Goal: Task Accomplishment & Management: Manage account settings

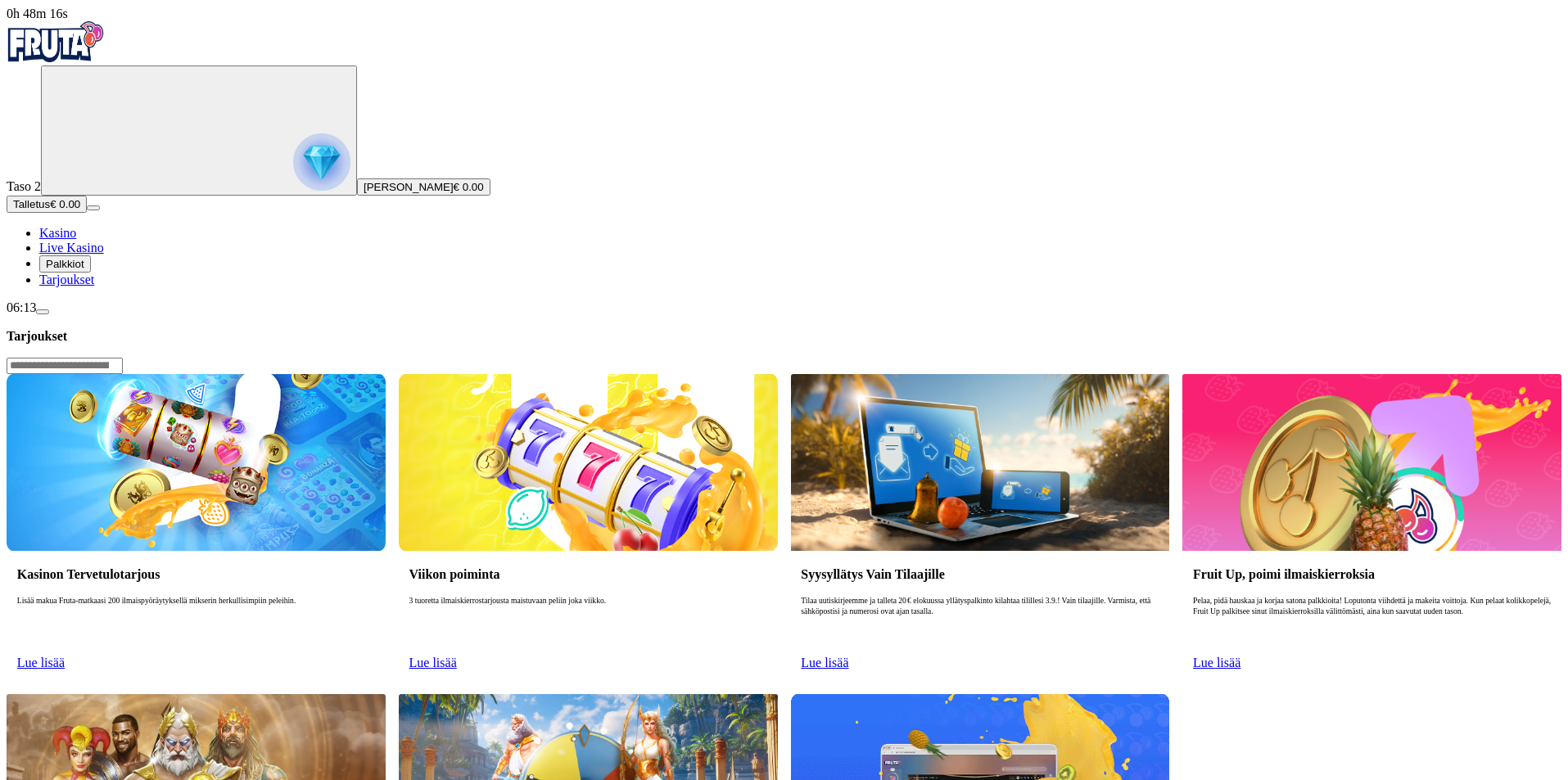
click at [386, 374] on img at bounding box center [196, 462] width 379 height 177
click at [293, 158] on img "Primary" at bounding box center [321, 161] width 58 height 58
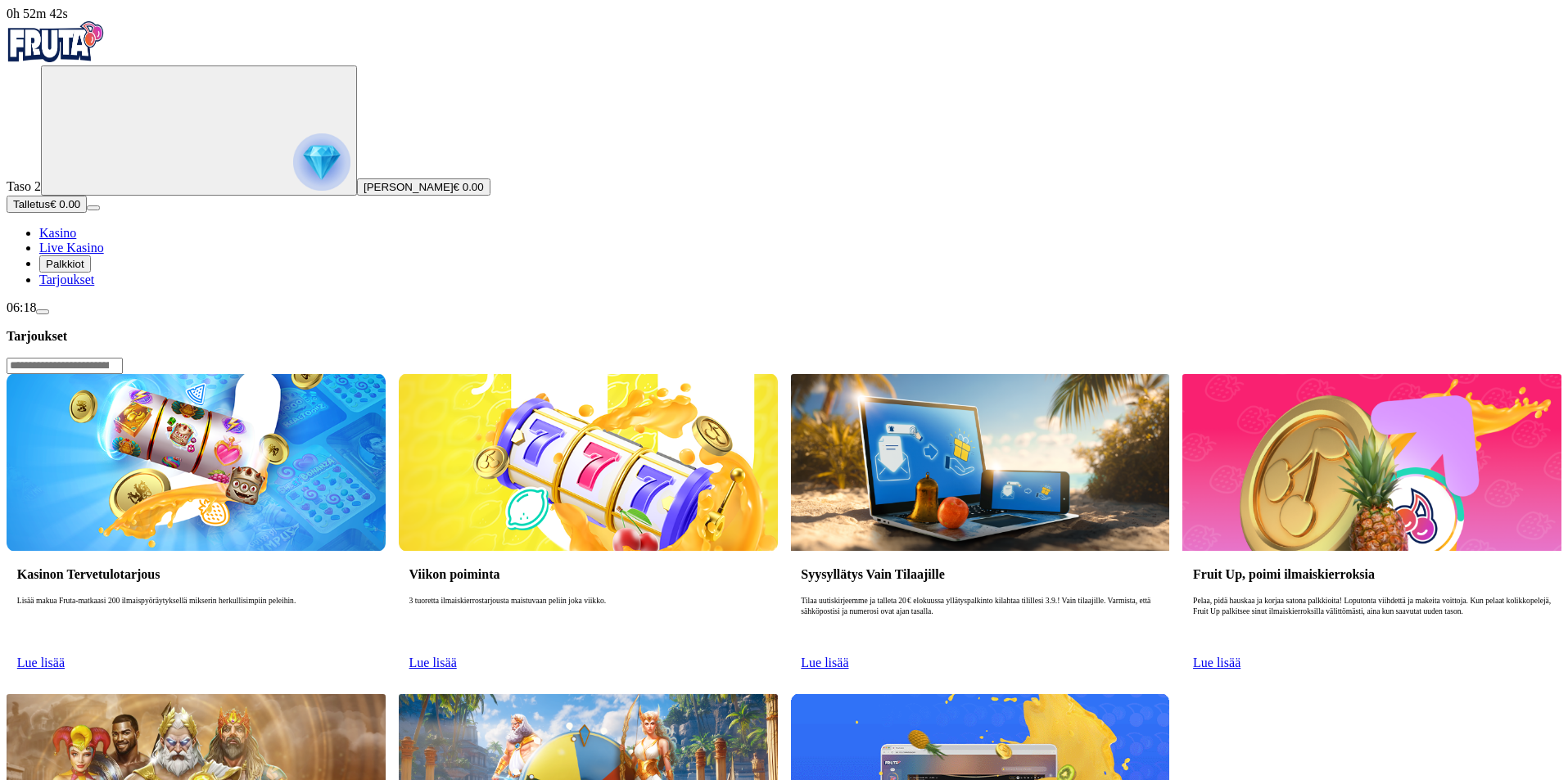
click at [849, 656] on span "Lue lisää" at bounding box center [824, 663] width 48 height 14
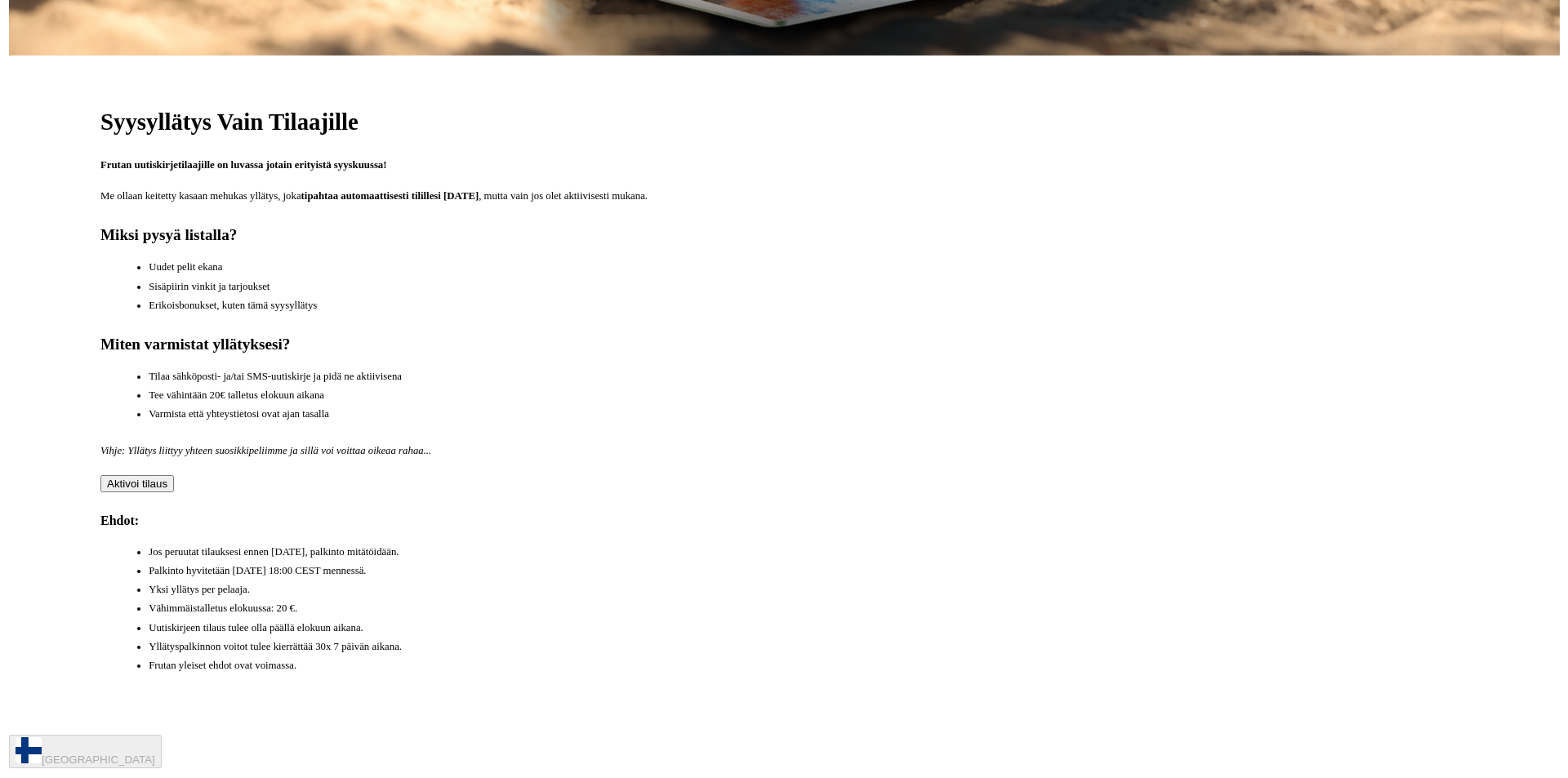
scroll to position [898, 0]
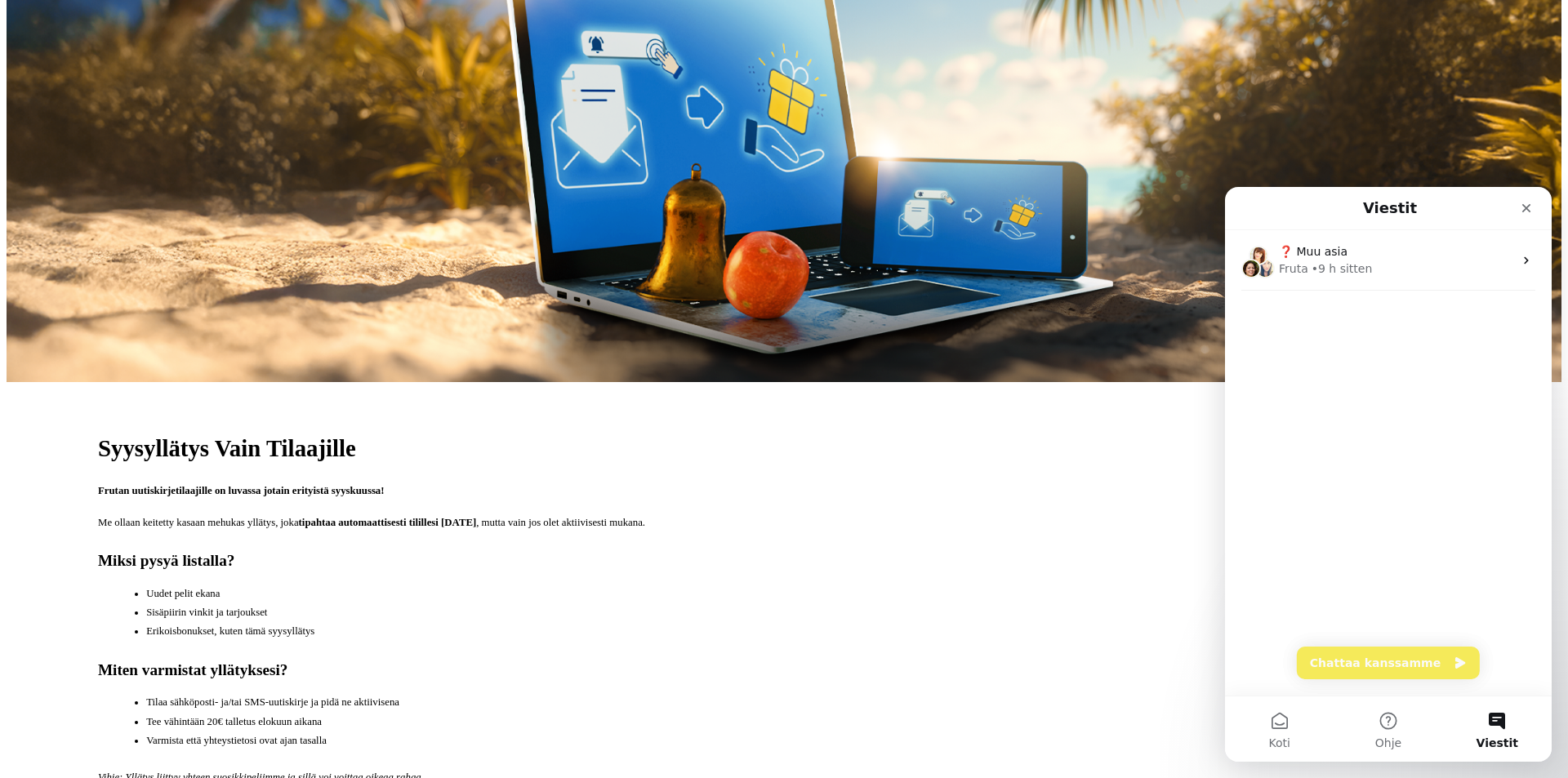
click at [1352, 642] on div "❓ Muu asia Fruta • 9 h sitten" at bounding box center [1388, 463] width 327 height 466
click at [1348, 662] on button "Chattaa kanssamme" at bounding box center [1387, 663] width 183 height 32
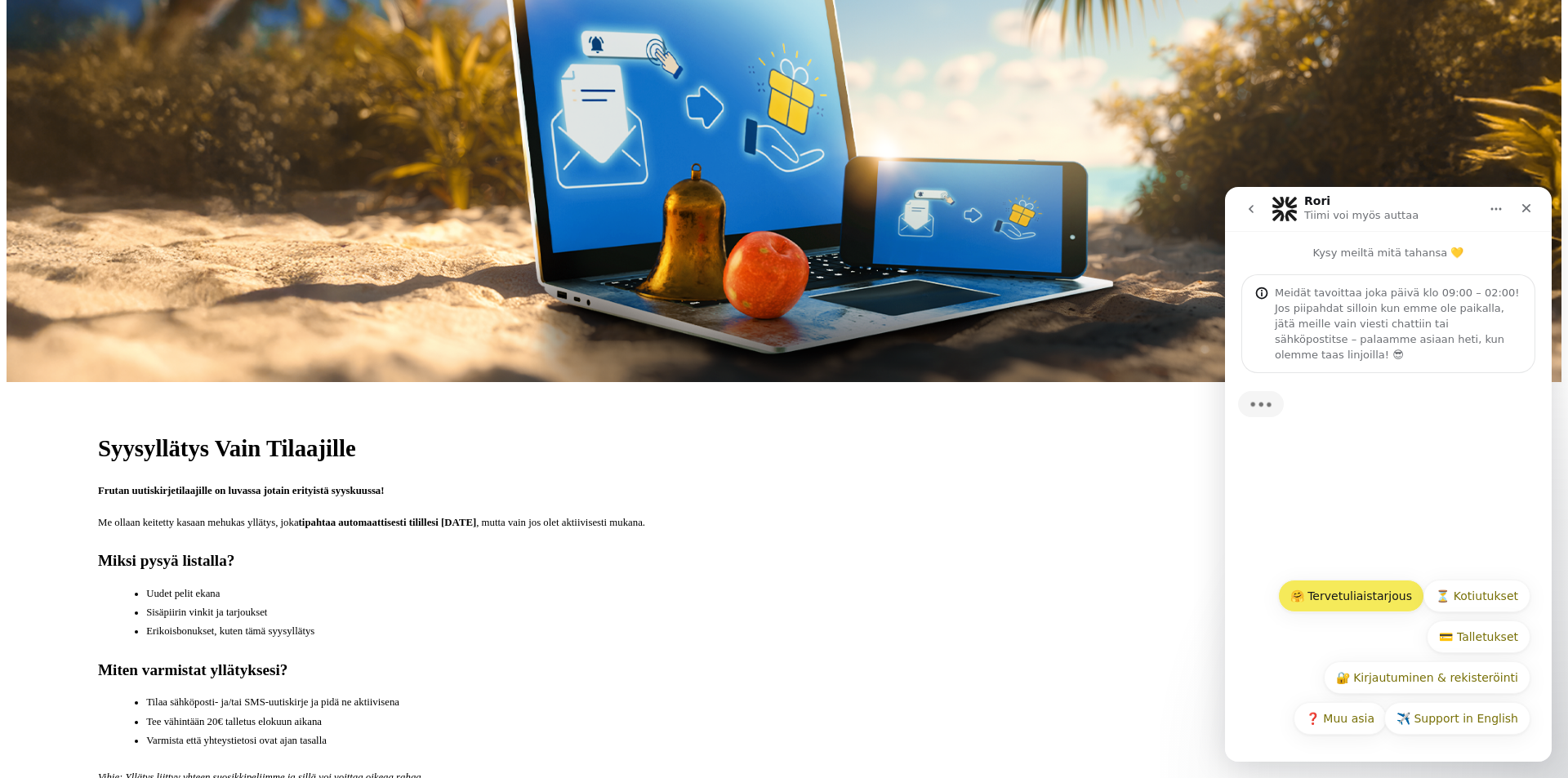
click at [1351, 601] on button "🤗 Tervetuliaistarjous" at bounding box center [1351, 595] width 146 height 32
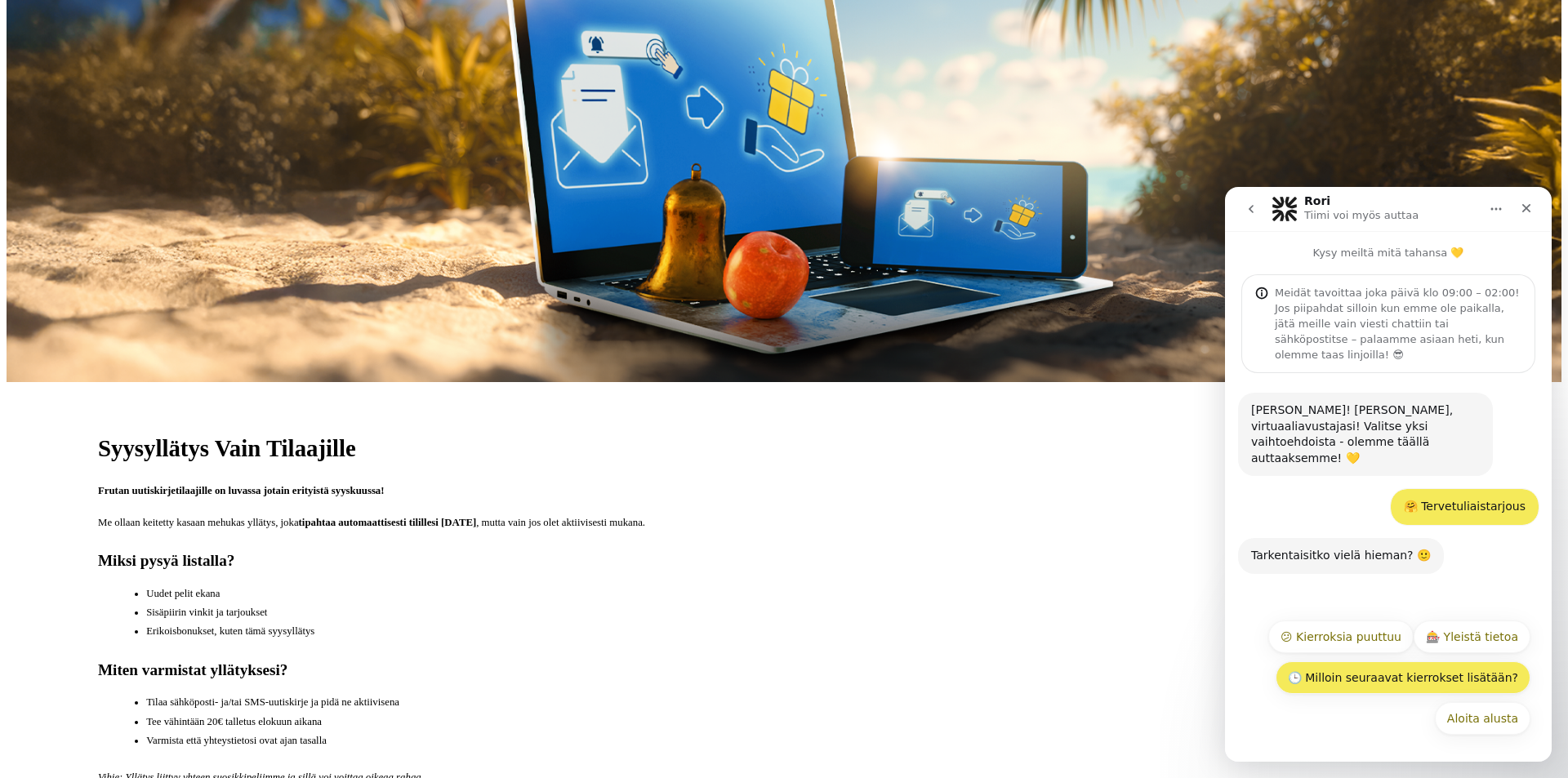
click at [1476, 682] on button "🕒 Milloin seuraavat kierrokset lisätään?" at bounding box center [1403, 677] width 255 height 32
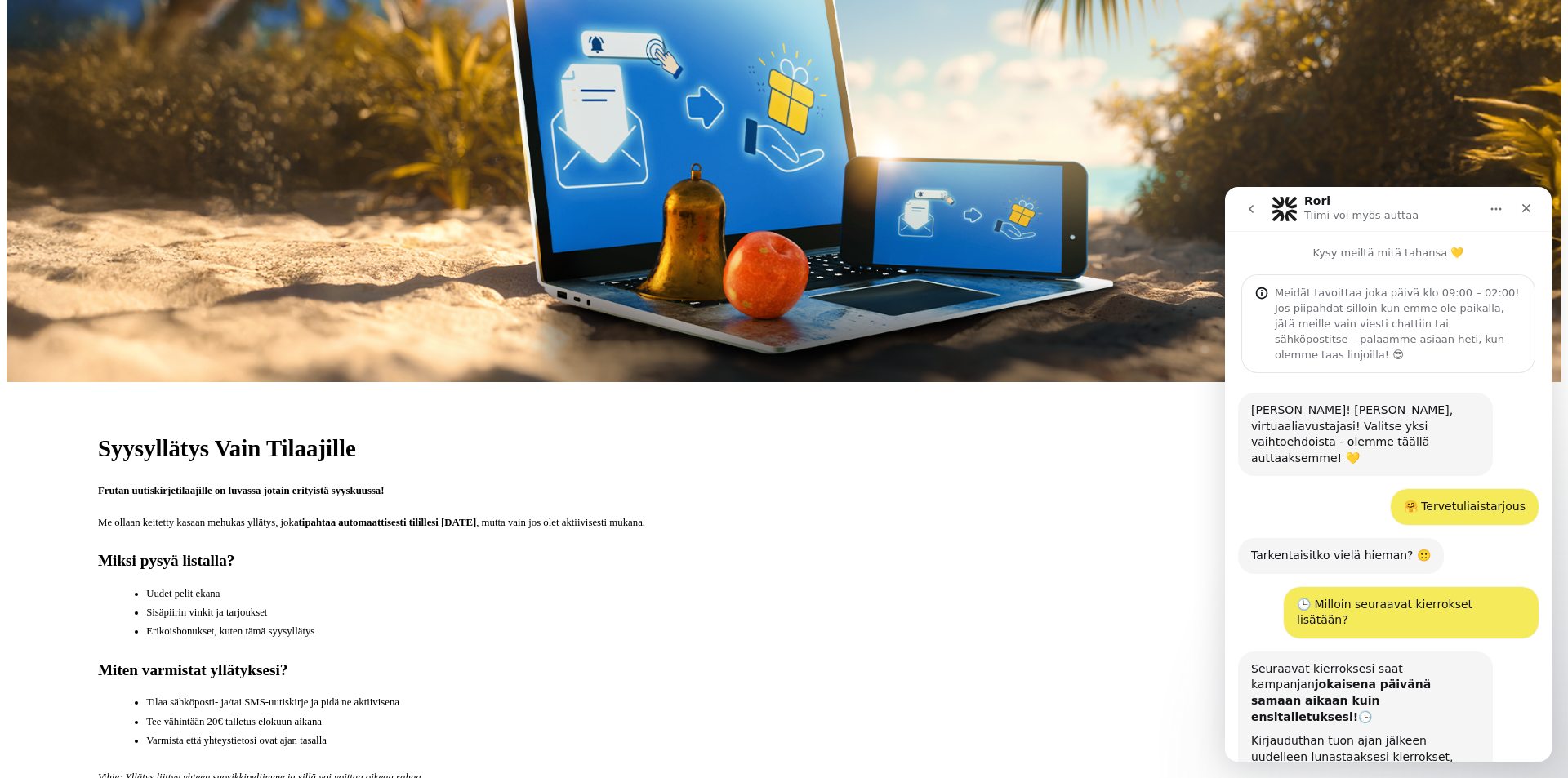
scroll to position [193, 0]
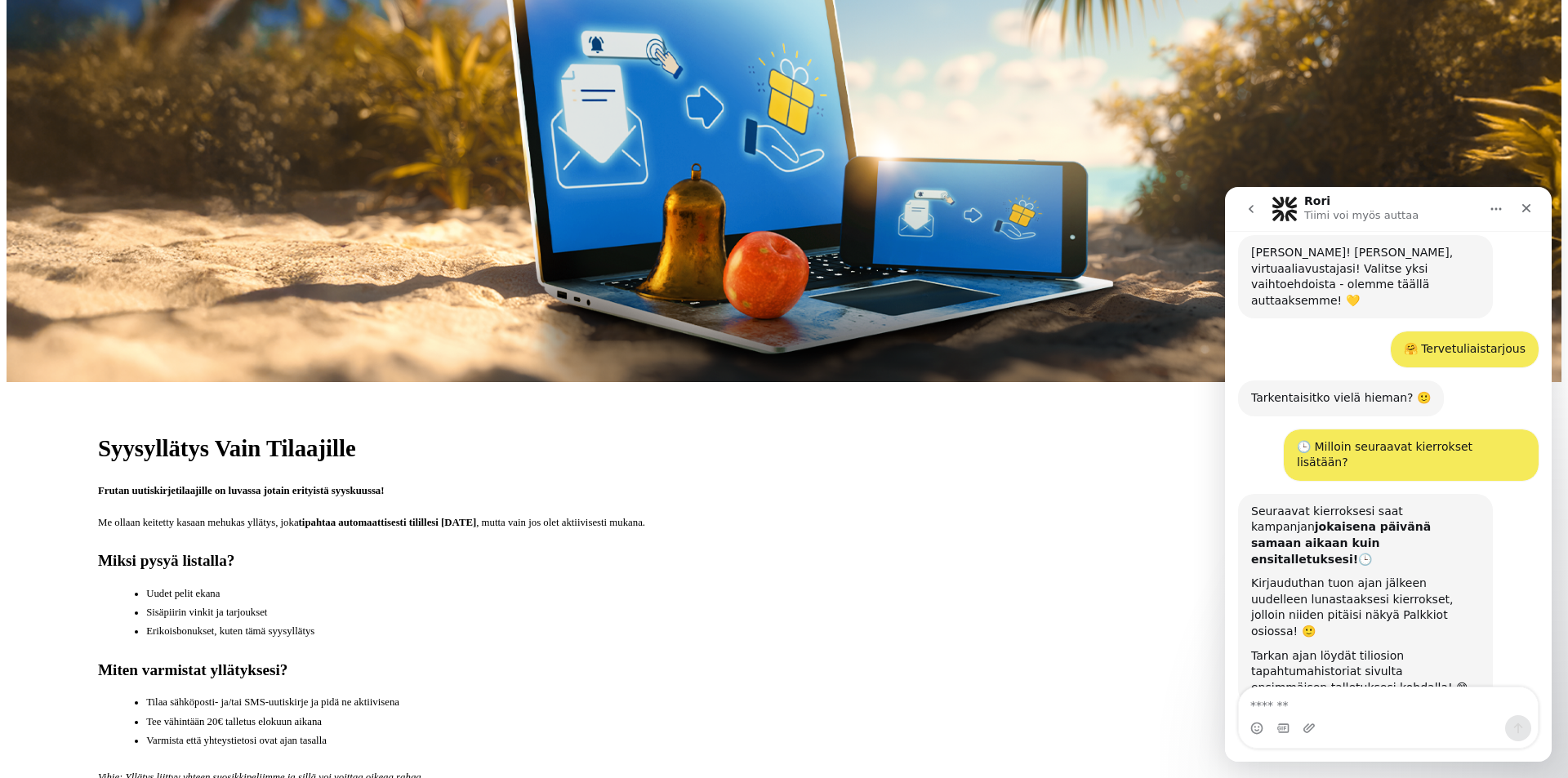
scroll to position [227, 0]
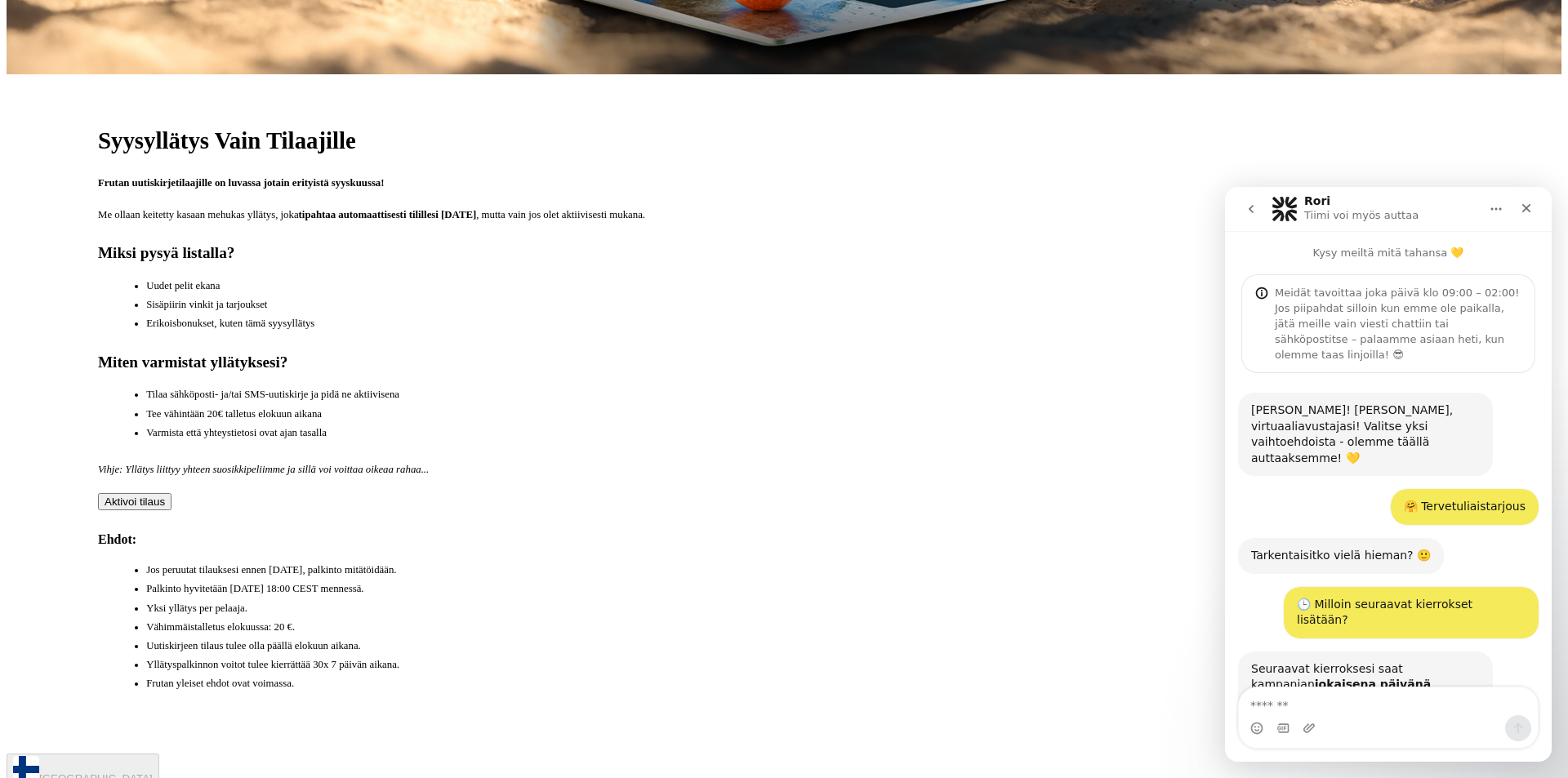
drag, startPoint x: 372, startPoint y: 143, endPoint x: 348, endPoint y: 157, distance: 27.8
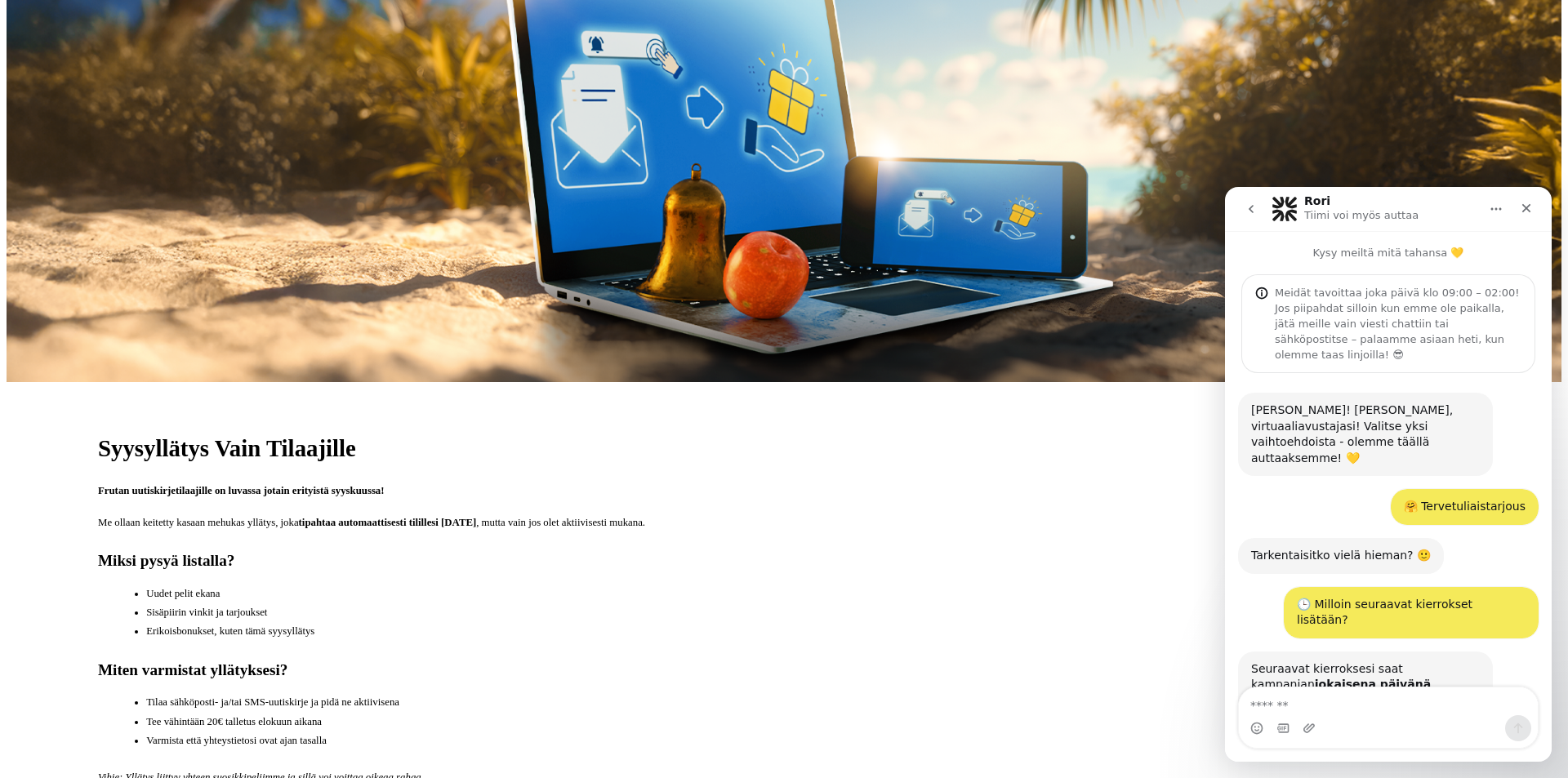
scroll to position [227, 0]
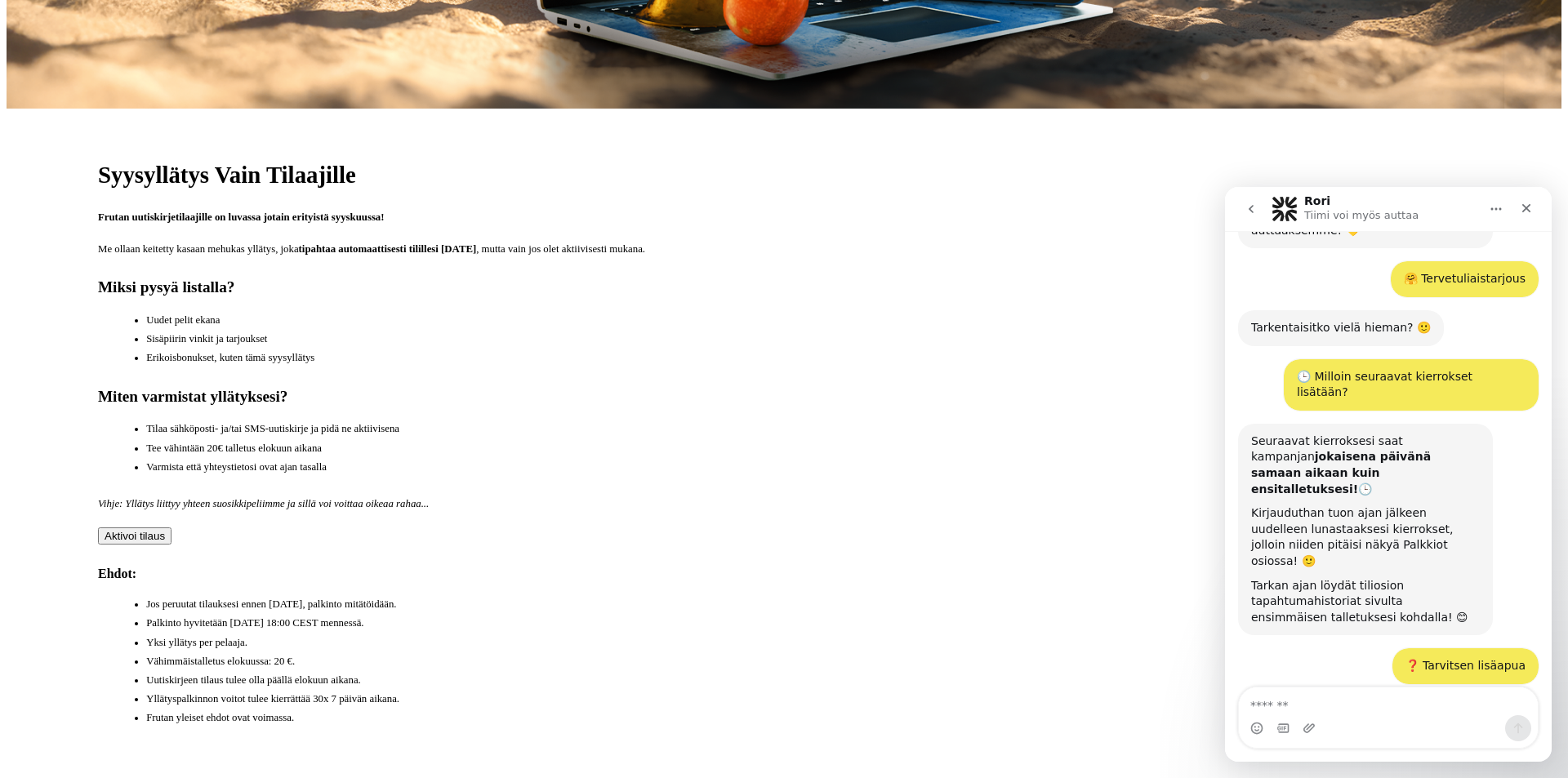
click at [1352, 699] on textarea "Viesti…" at bounding box center [1388, 701] width 299 height 27
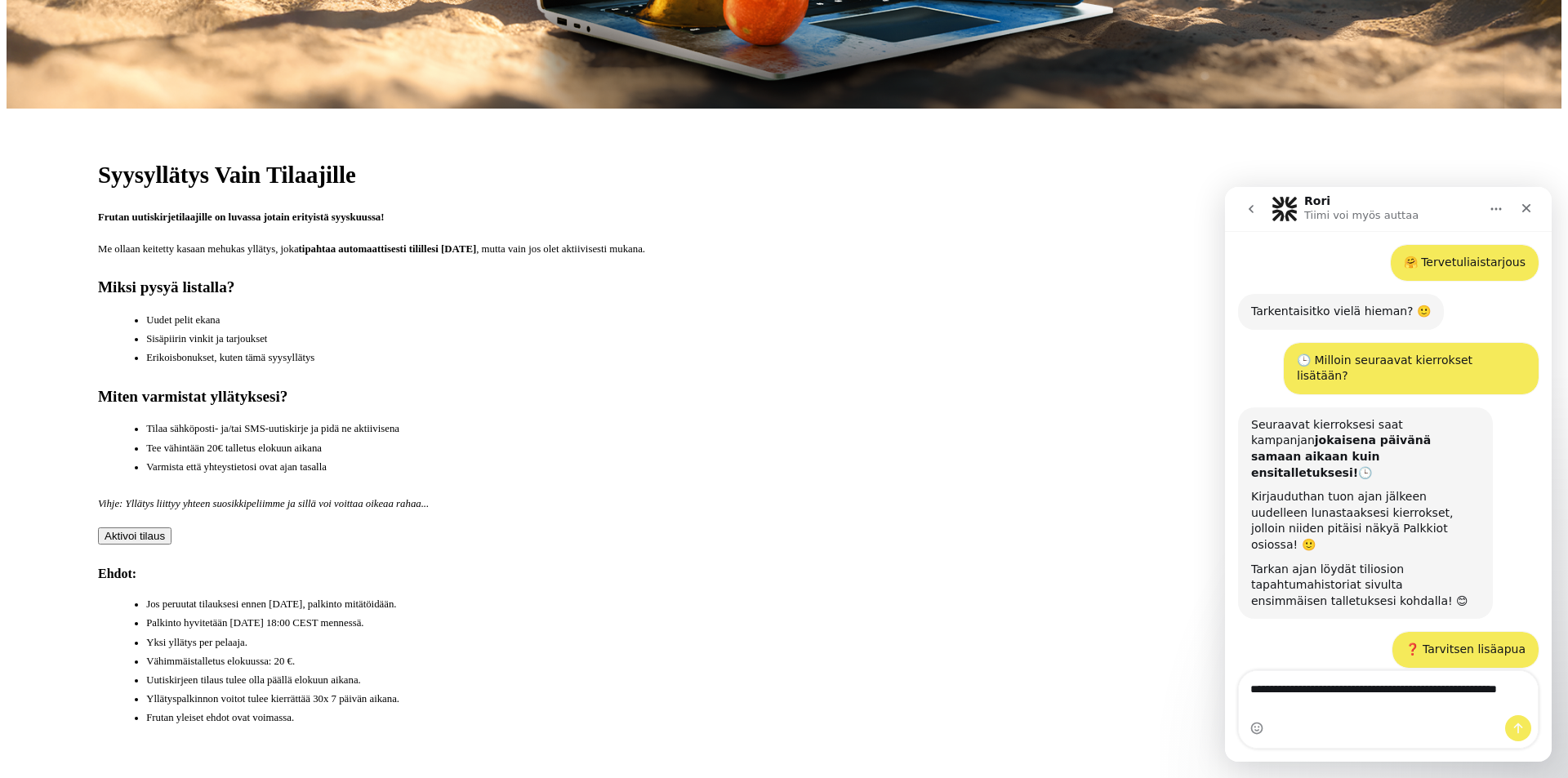
type textarea "**********"
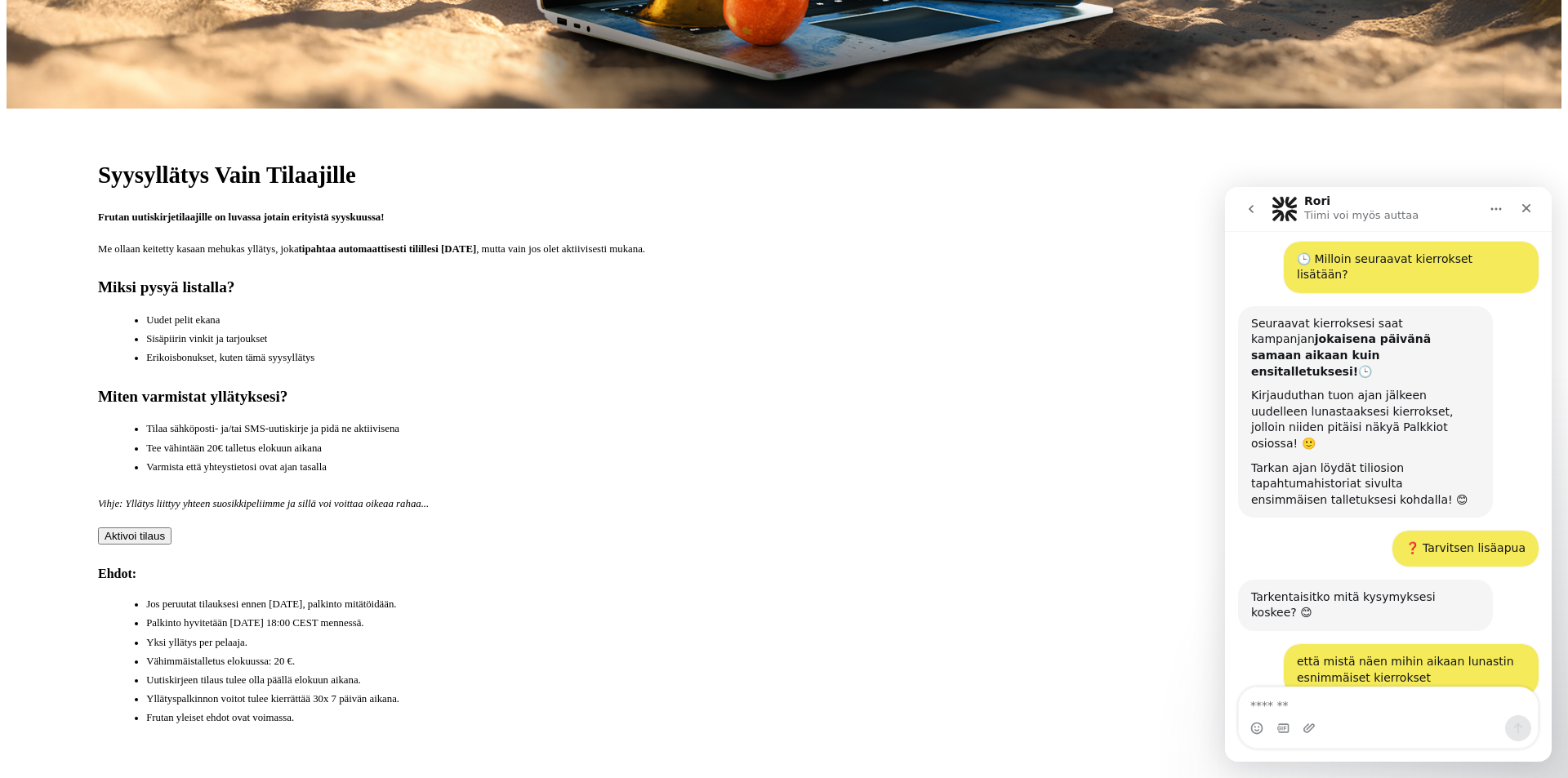
scroll to position [430, 0]
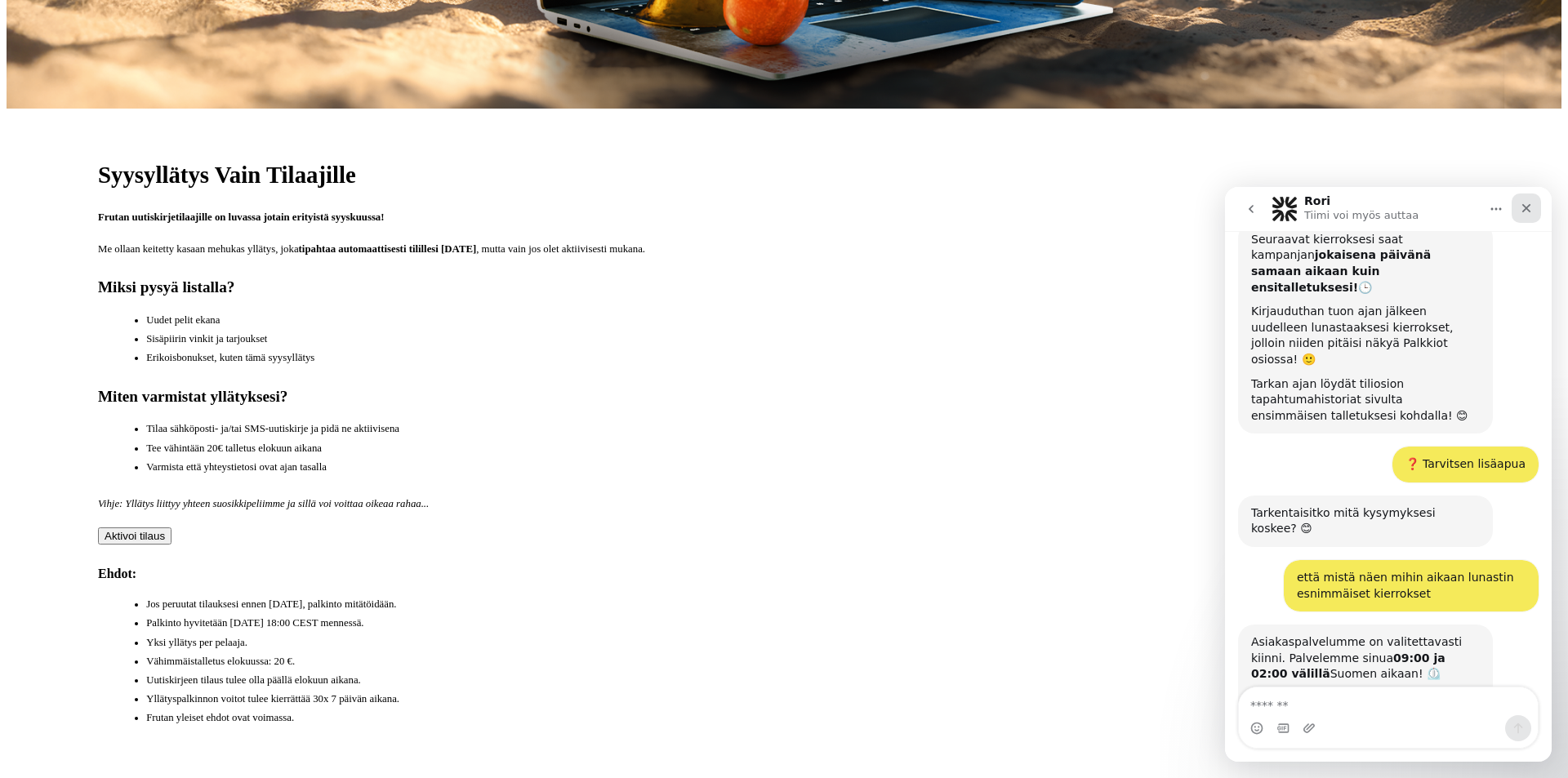
click at [1529, 209] on icon "Sulje" at bounding box center [1526, 208] width 13 height 13
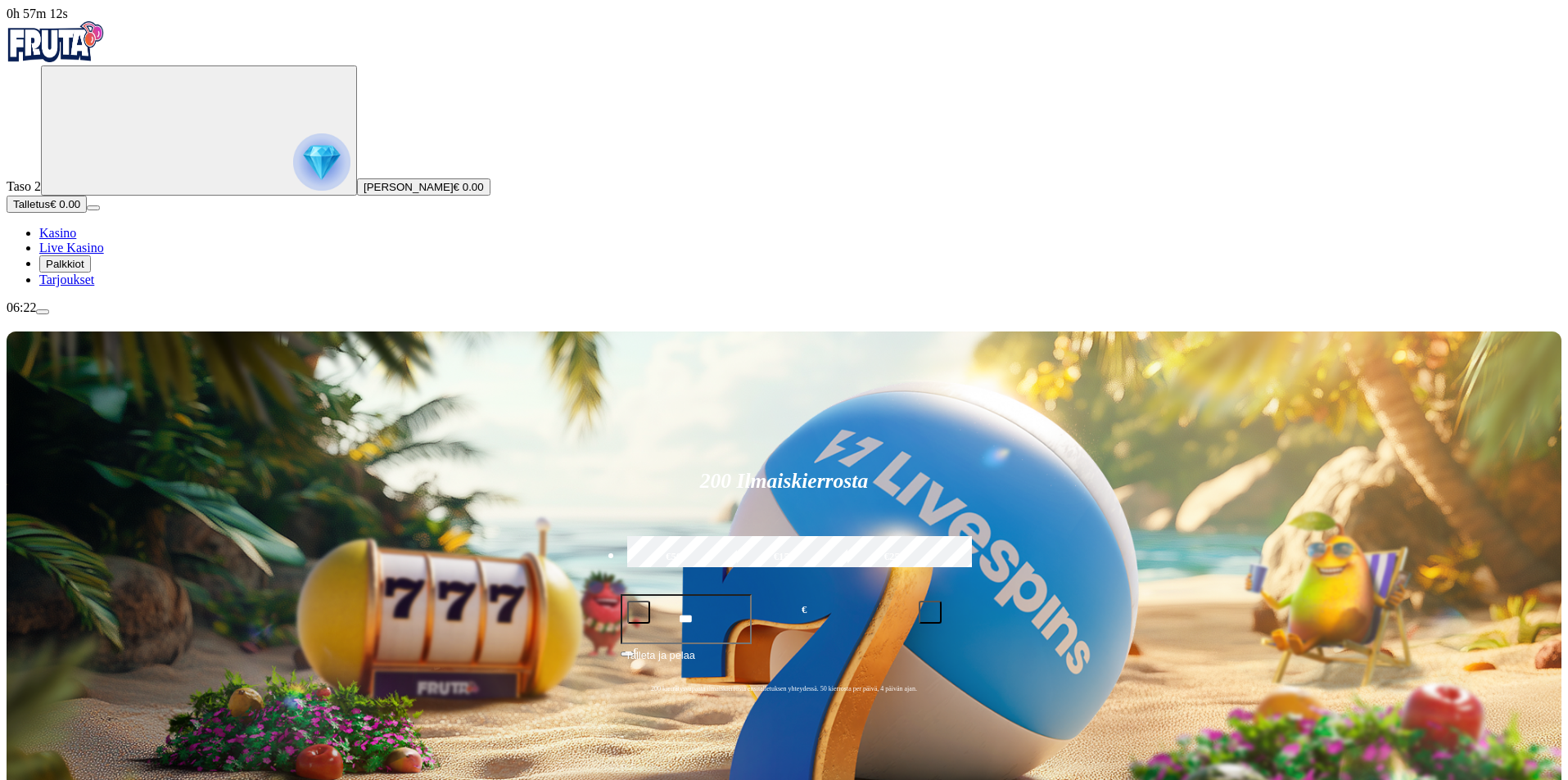
click at [76, 240] on span "Kasino" at bounding box center [58, 233] width 37 height 14
click at [80, 270] on span "Palkkiot" at bounding box center [65, 264] width 38 height 13
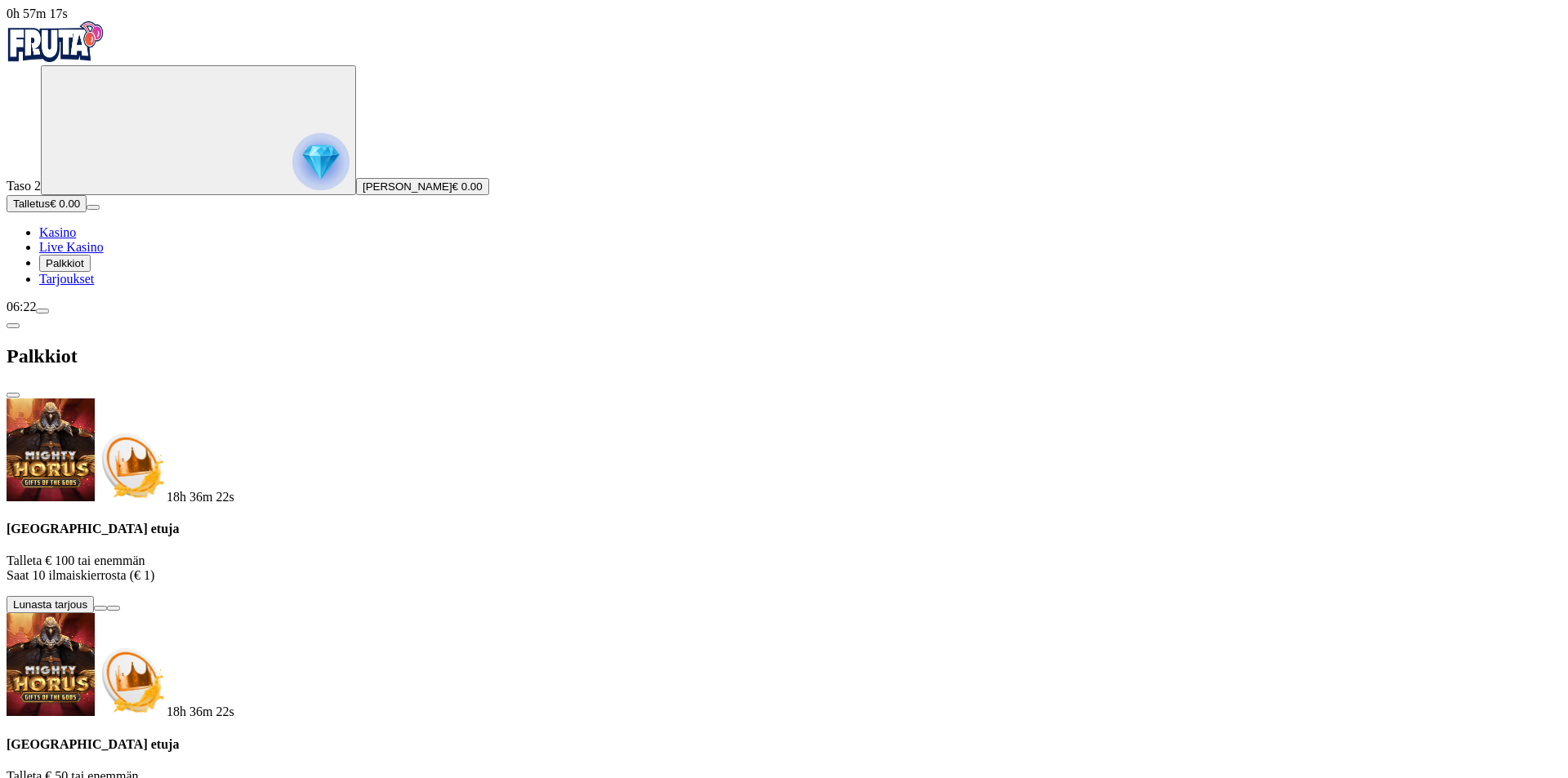
click at [142, 314] on div "06:22" at bounding box center [784, 307] width 1555 height 15
click at [43, 311] on span "menu icon" at bounding box center [43, 311] width 0 height 0
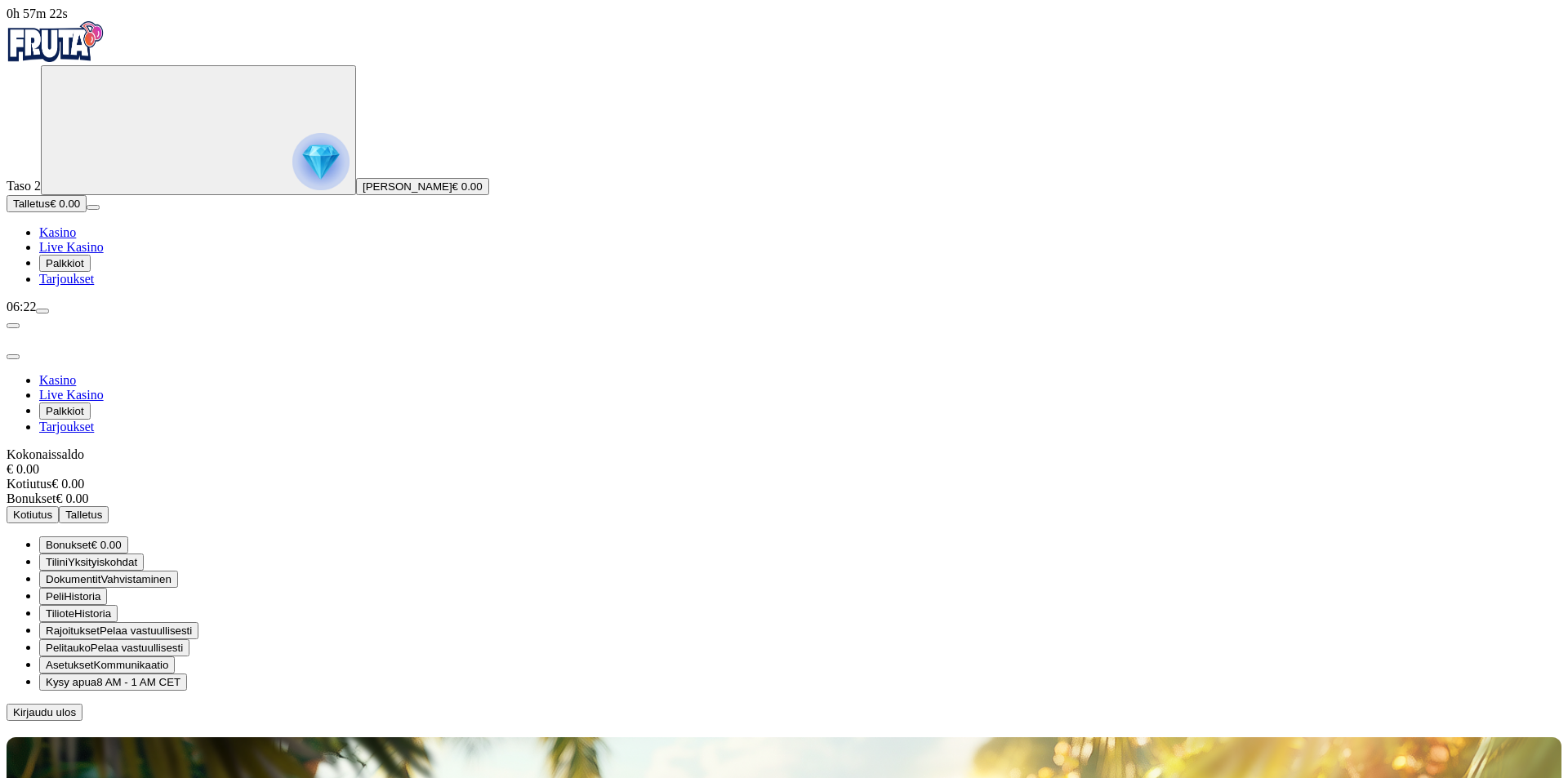
click at [107, 588] on button "Peli Historia" at bounding box center [72, 596] width 67 height 18
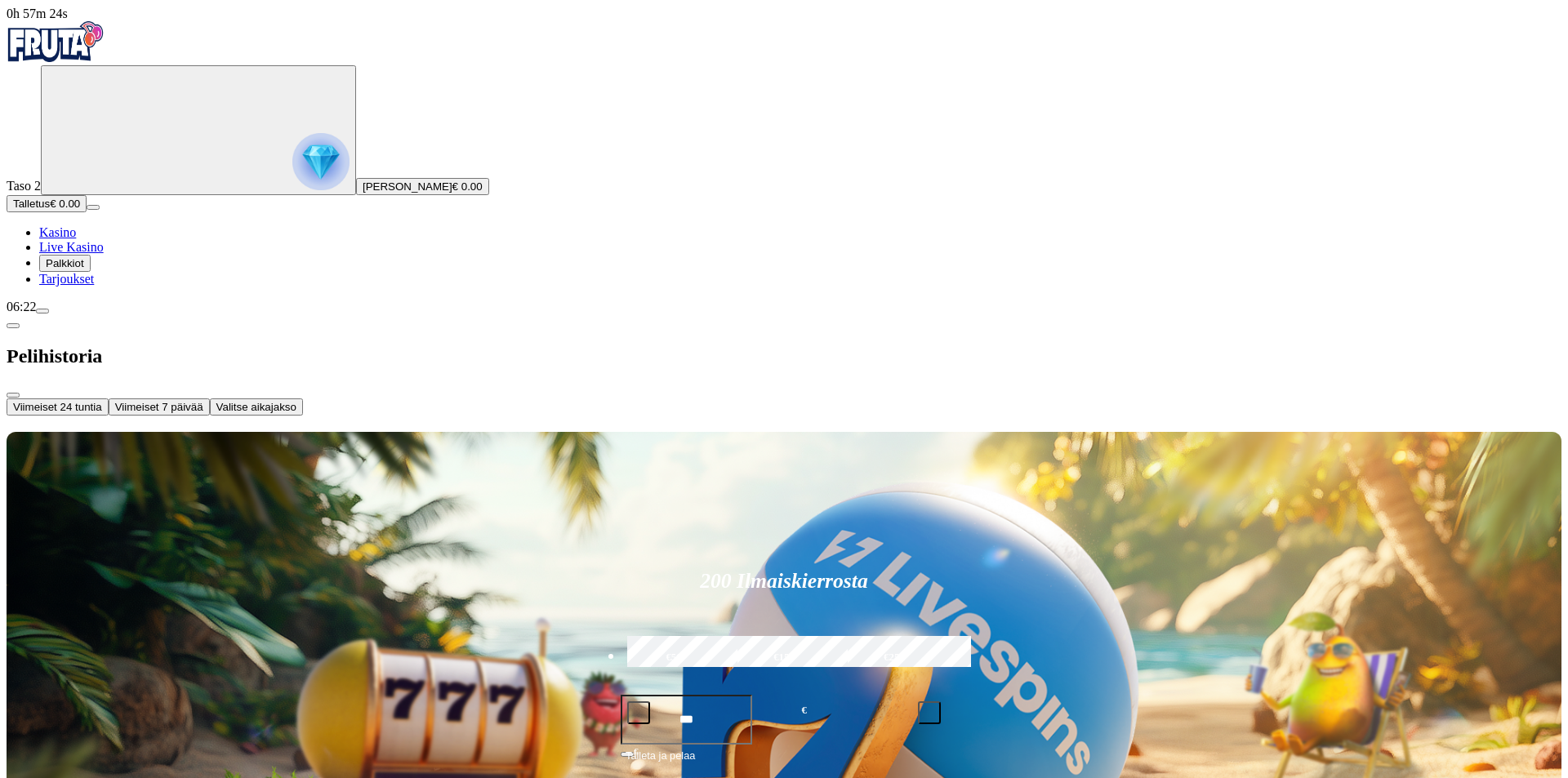
click at [103, 401] on span "Viimeiset 24 tuntia" at bounding box center [57, 407] width 89 height 13
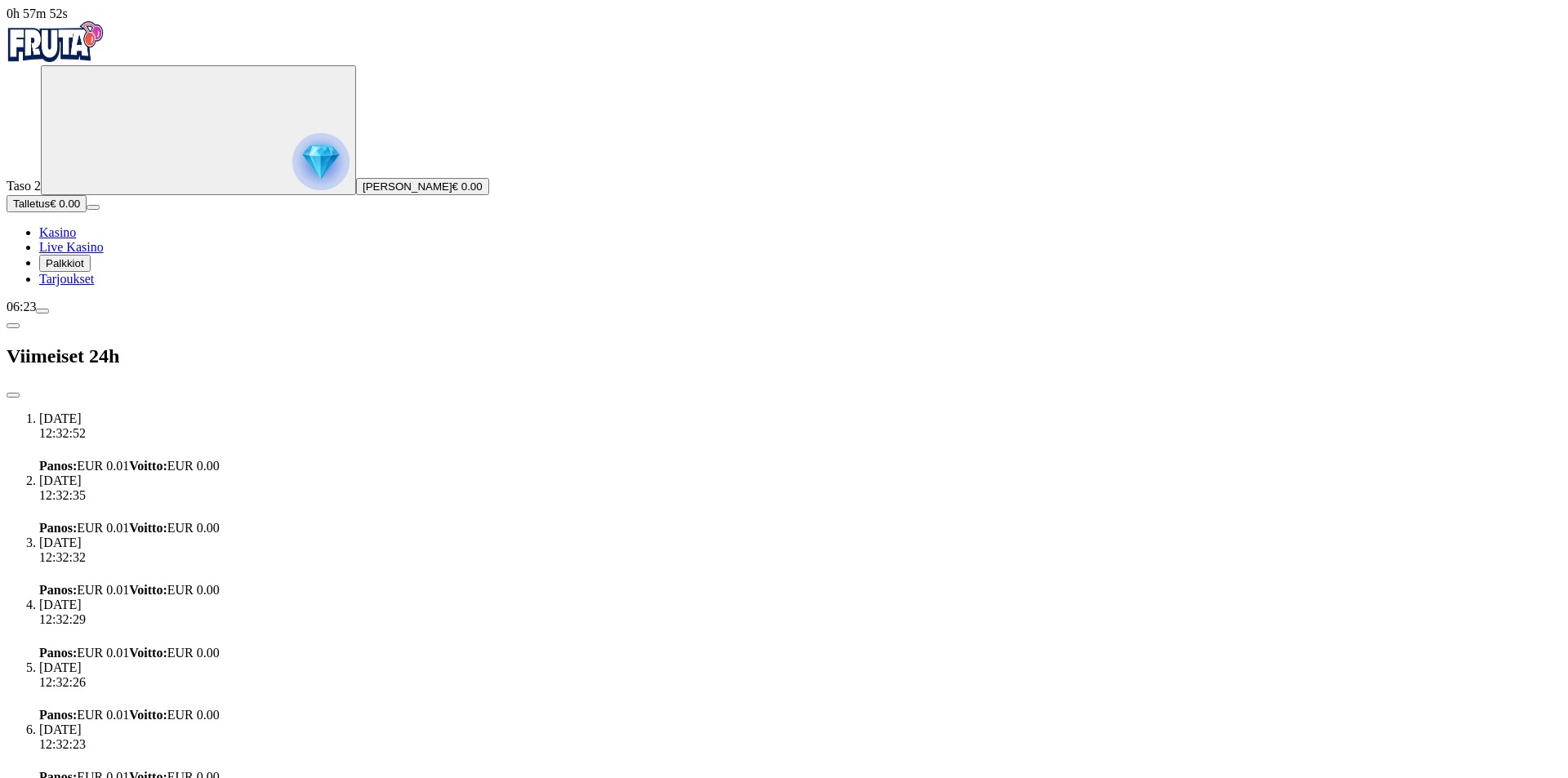
scroll to position [22656, 0]
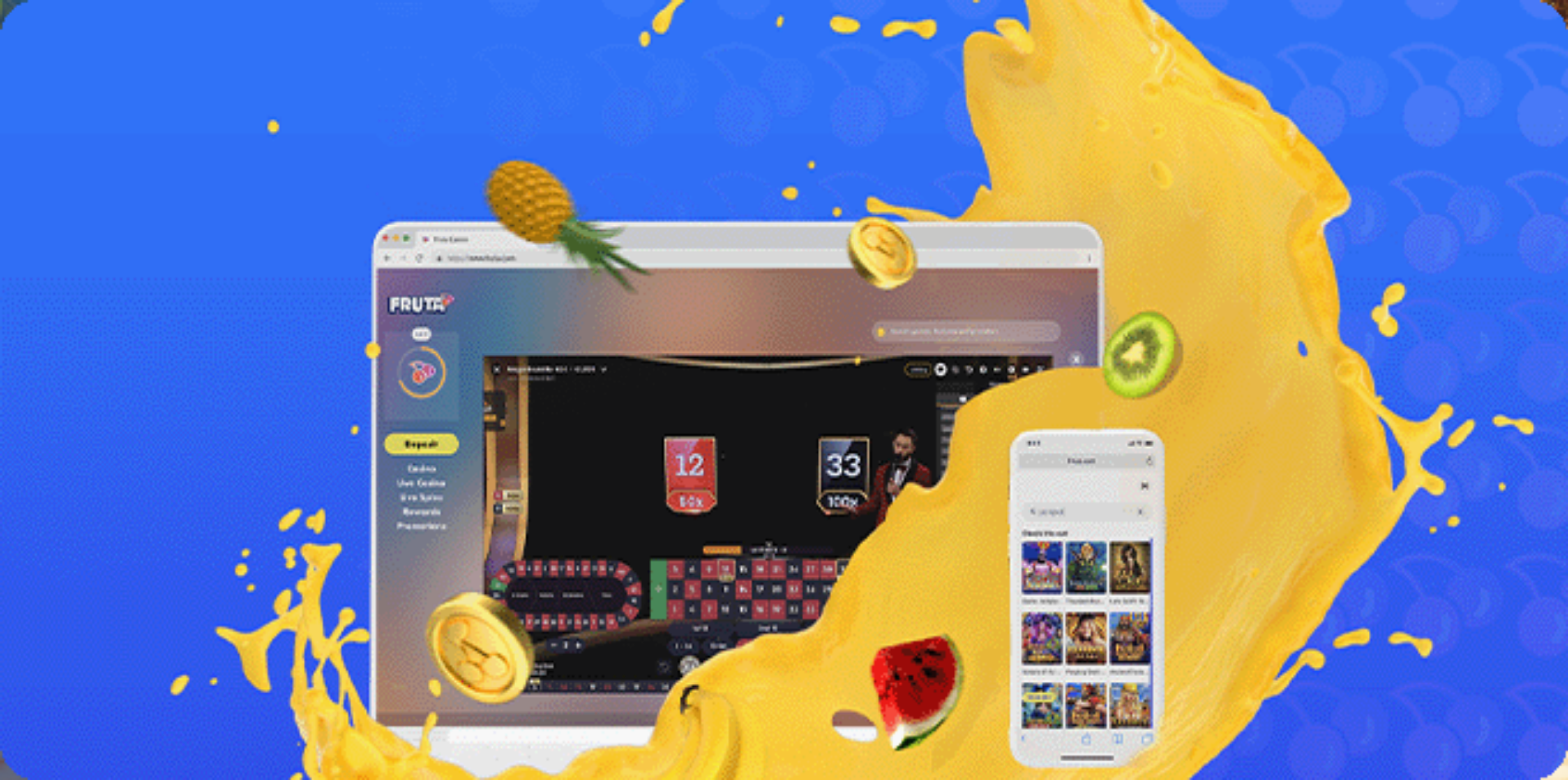
click at [54, 458] on span "Lue lisää" at bounding box center [30, 465] width 48 height 14
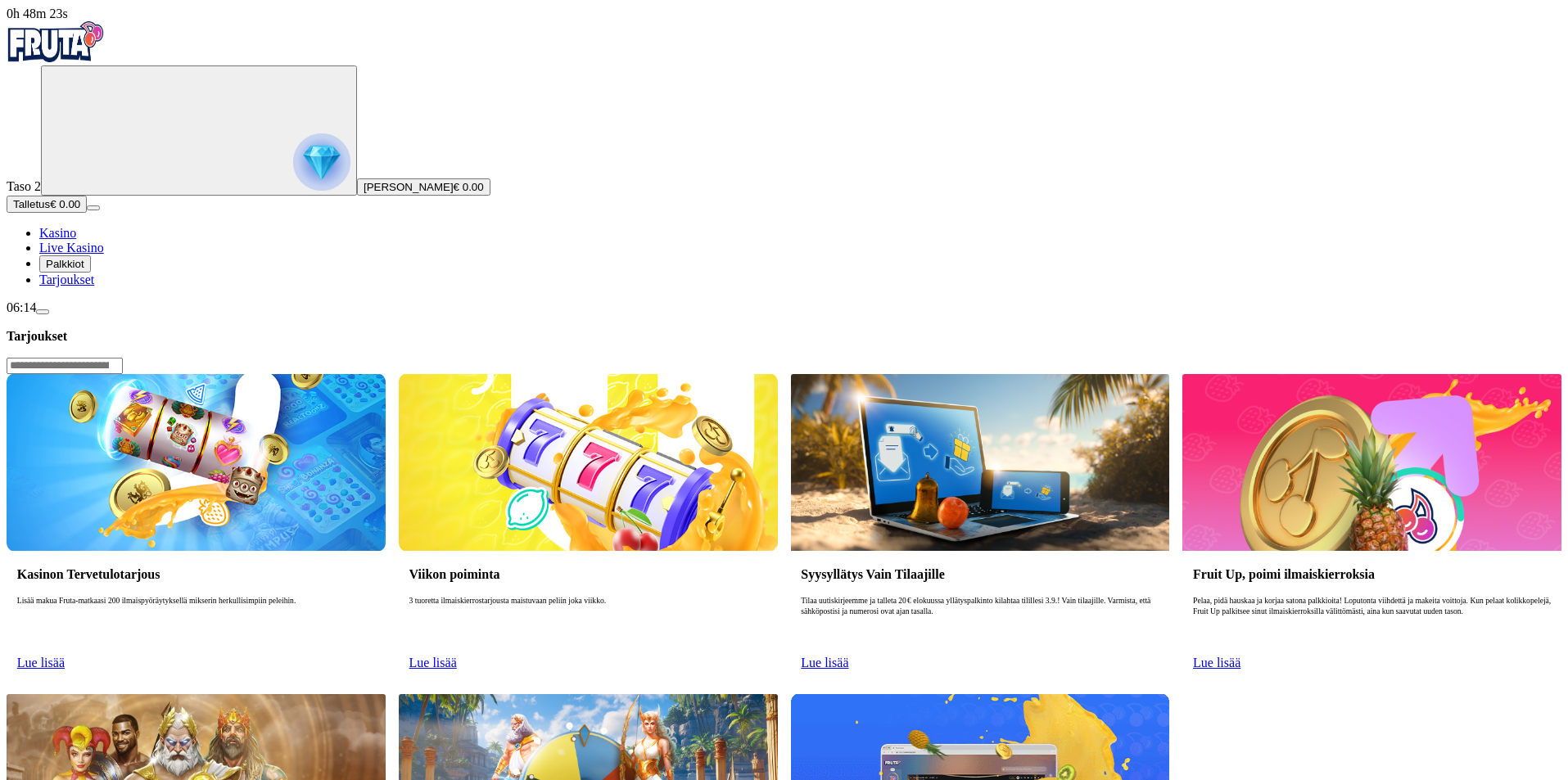
click at [43, 312] on span "menu icon" at bounding box center [43, 312] width 0 height 0
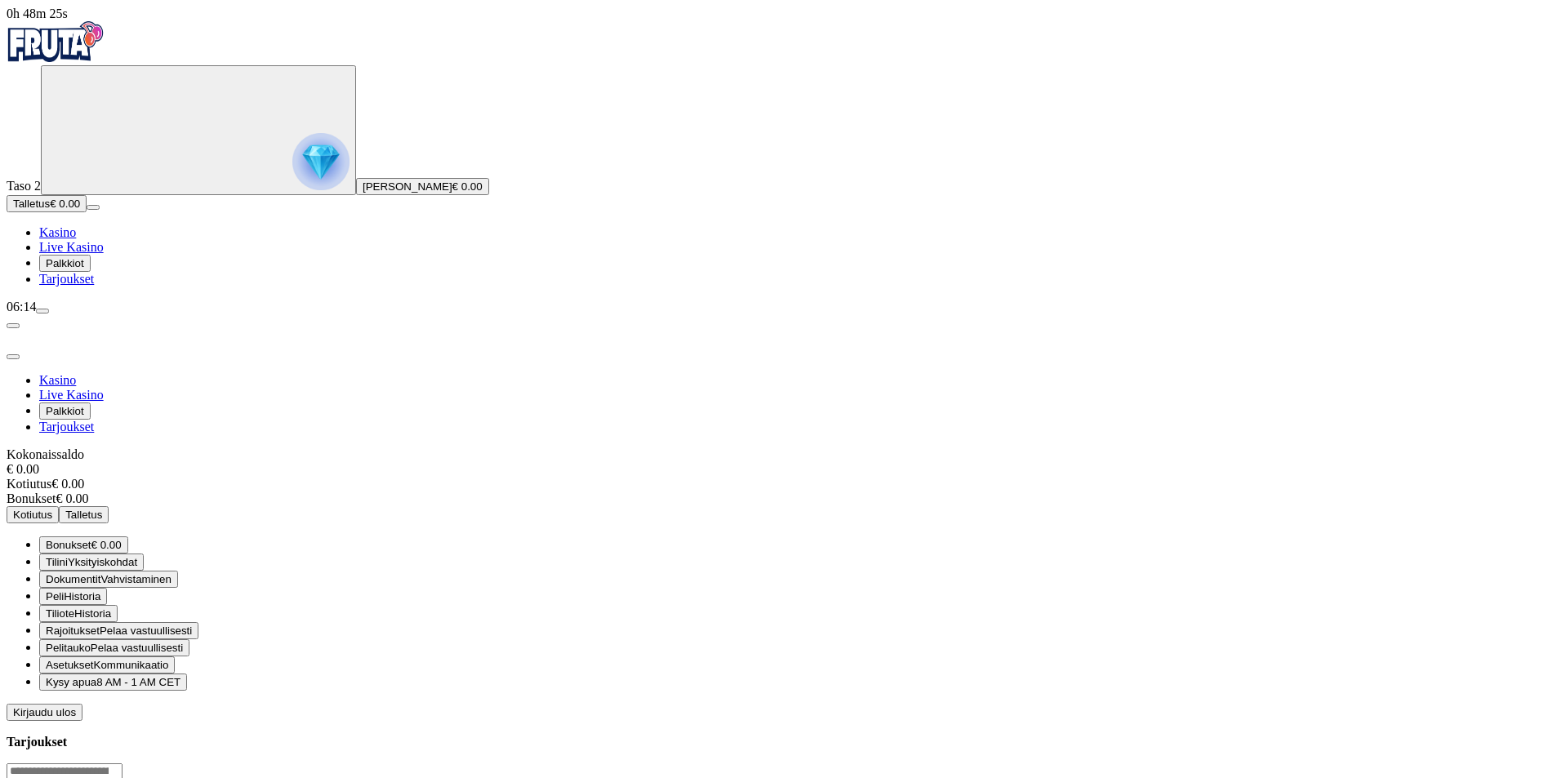
click at [101, 591] on span "Historia" at bounding box center [82, 596] width 37 height 13
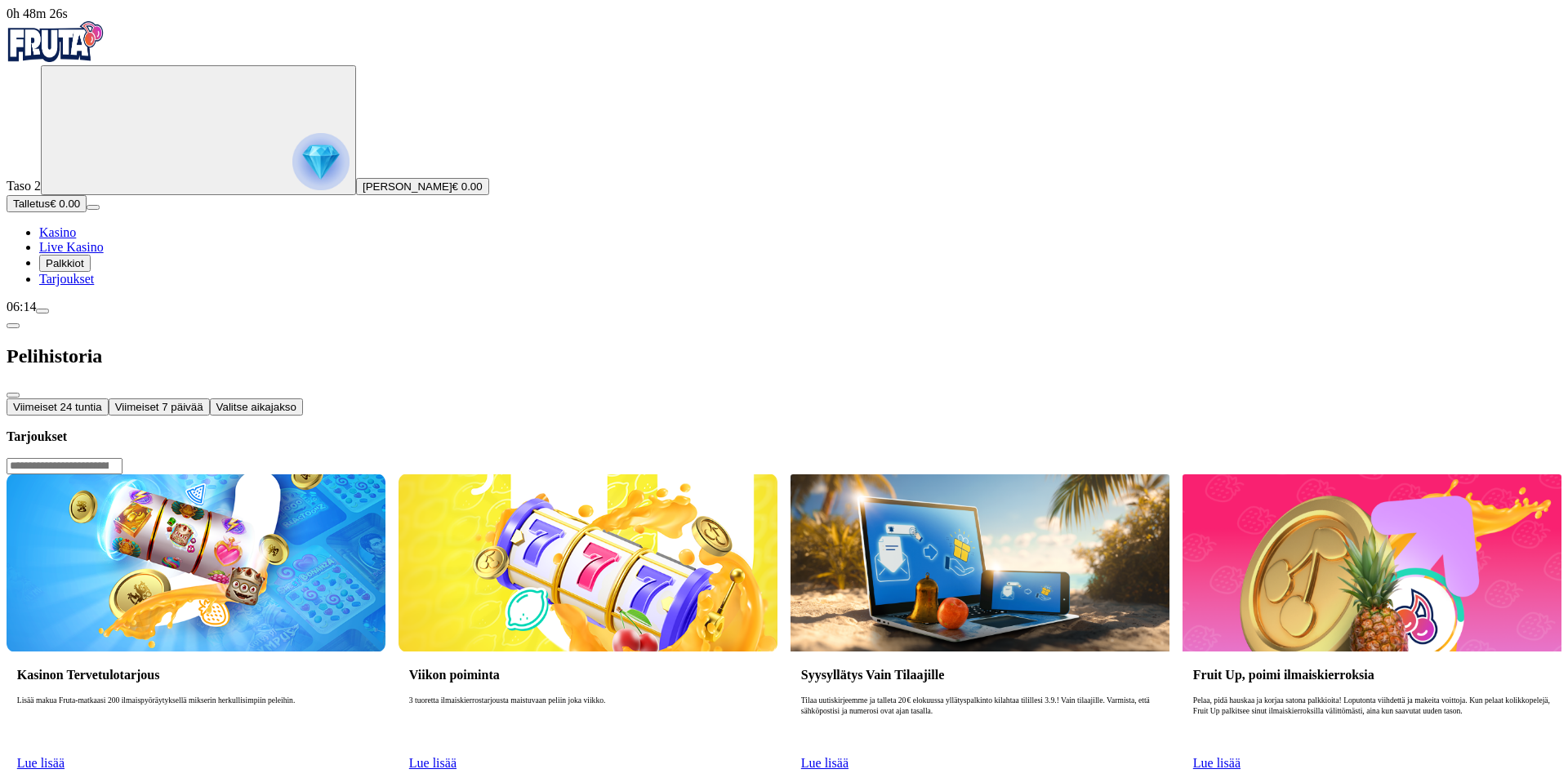
click at [108, 398] on button "Viimeiset 24 tuntia" at bounding box center [58, 407] width 103 height 18
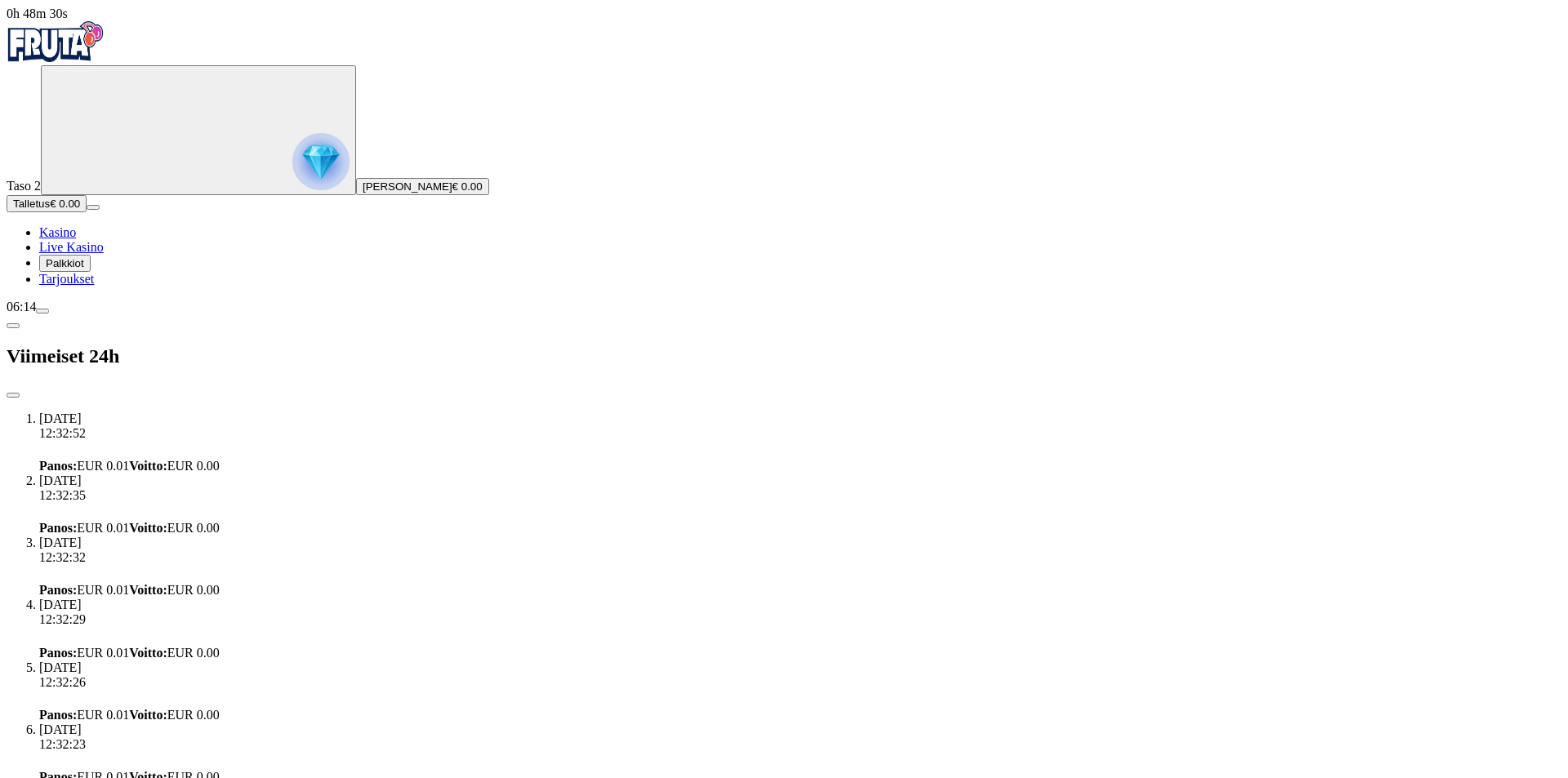
scroll to position [1695, 0]
click at [13, 326] on span "chevron-left icon" at bounding box center [13, 326] width 0 height 0
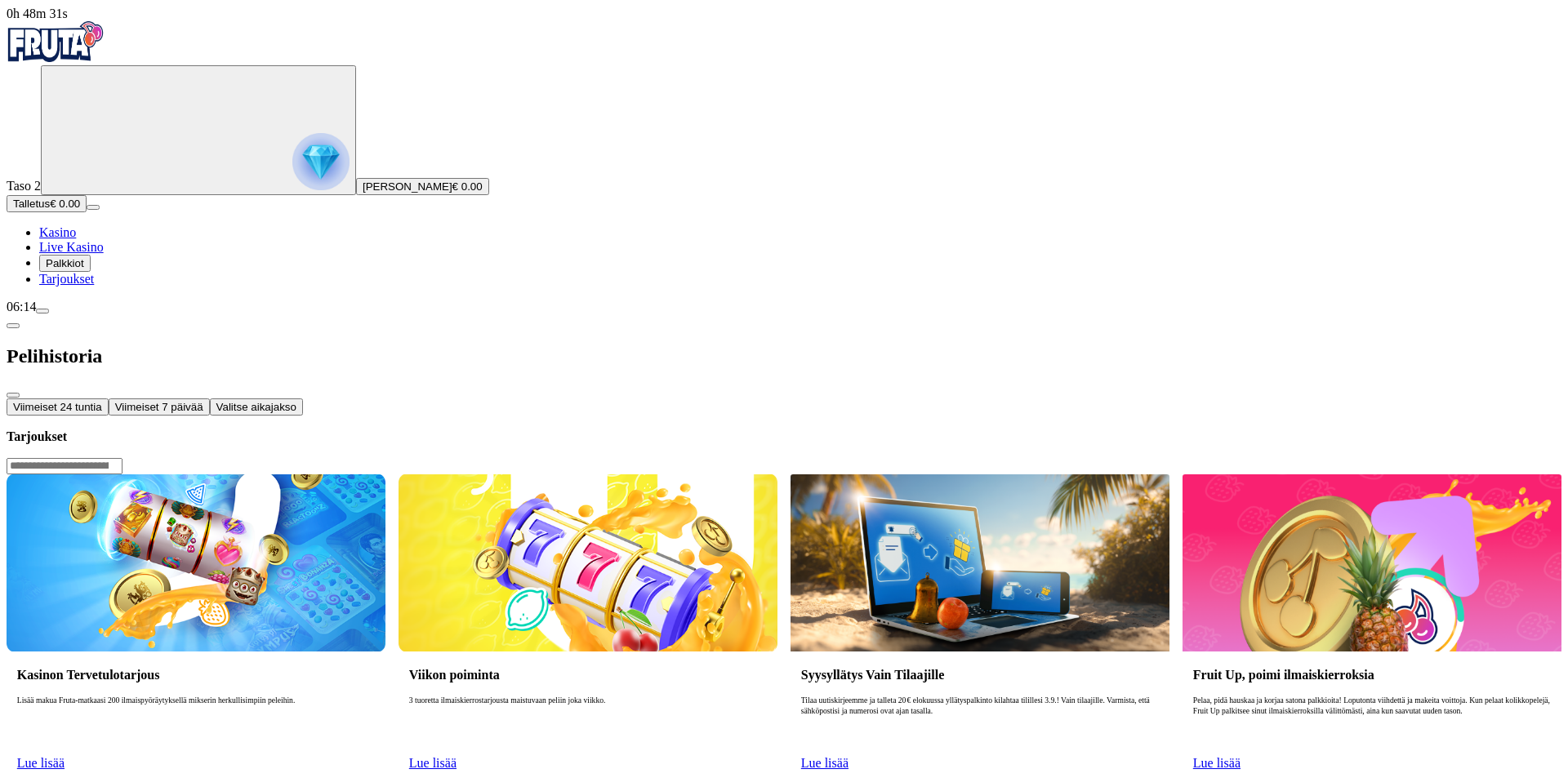
click at [13, 326] on span "chevron-left icon" at bounding box center [13, 326] width 0 height 0
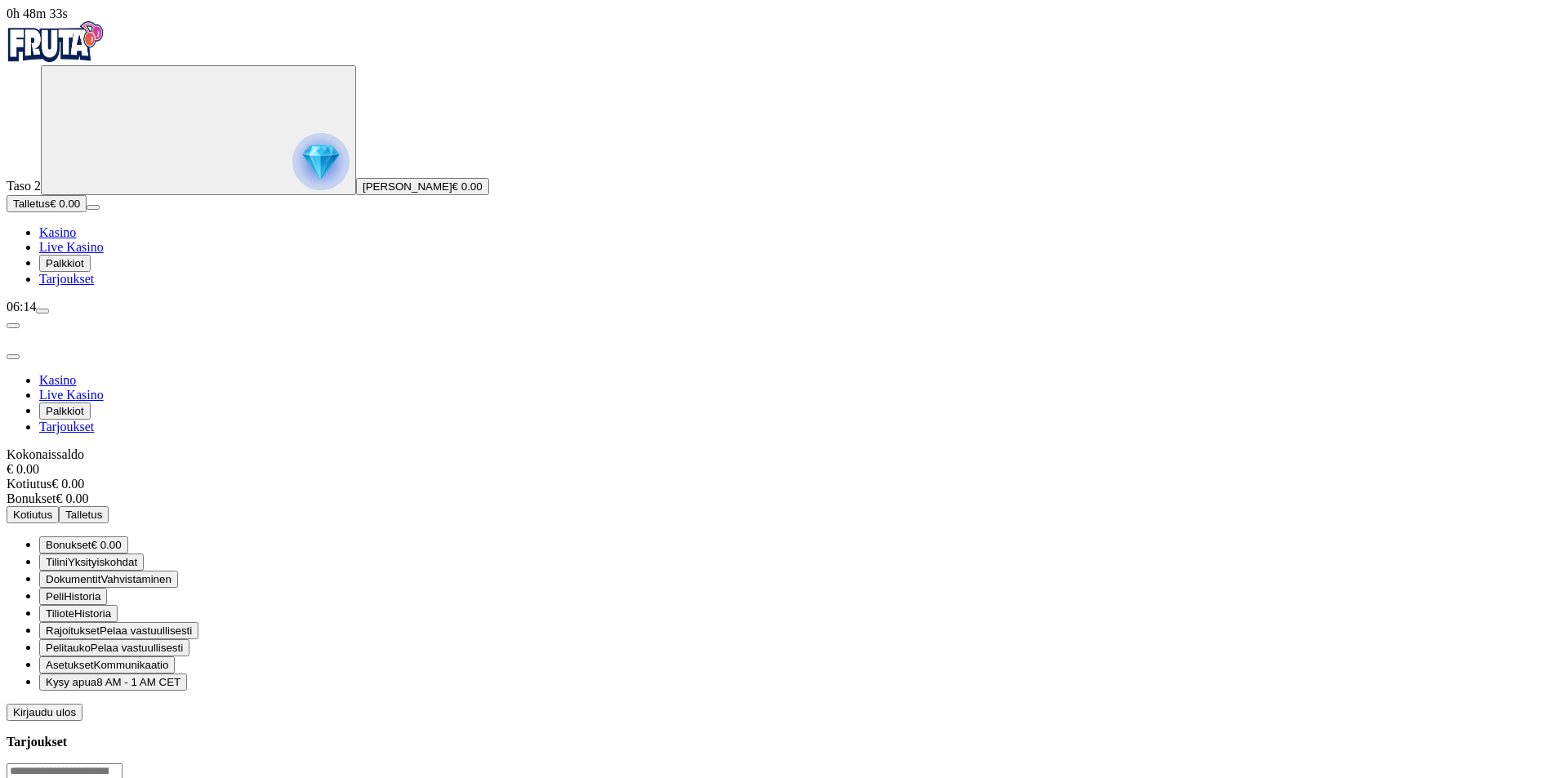
click at [46, 539] on span "smiley icon" at bounding box center [46, 545] width 0 height 13
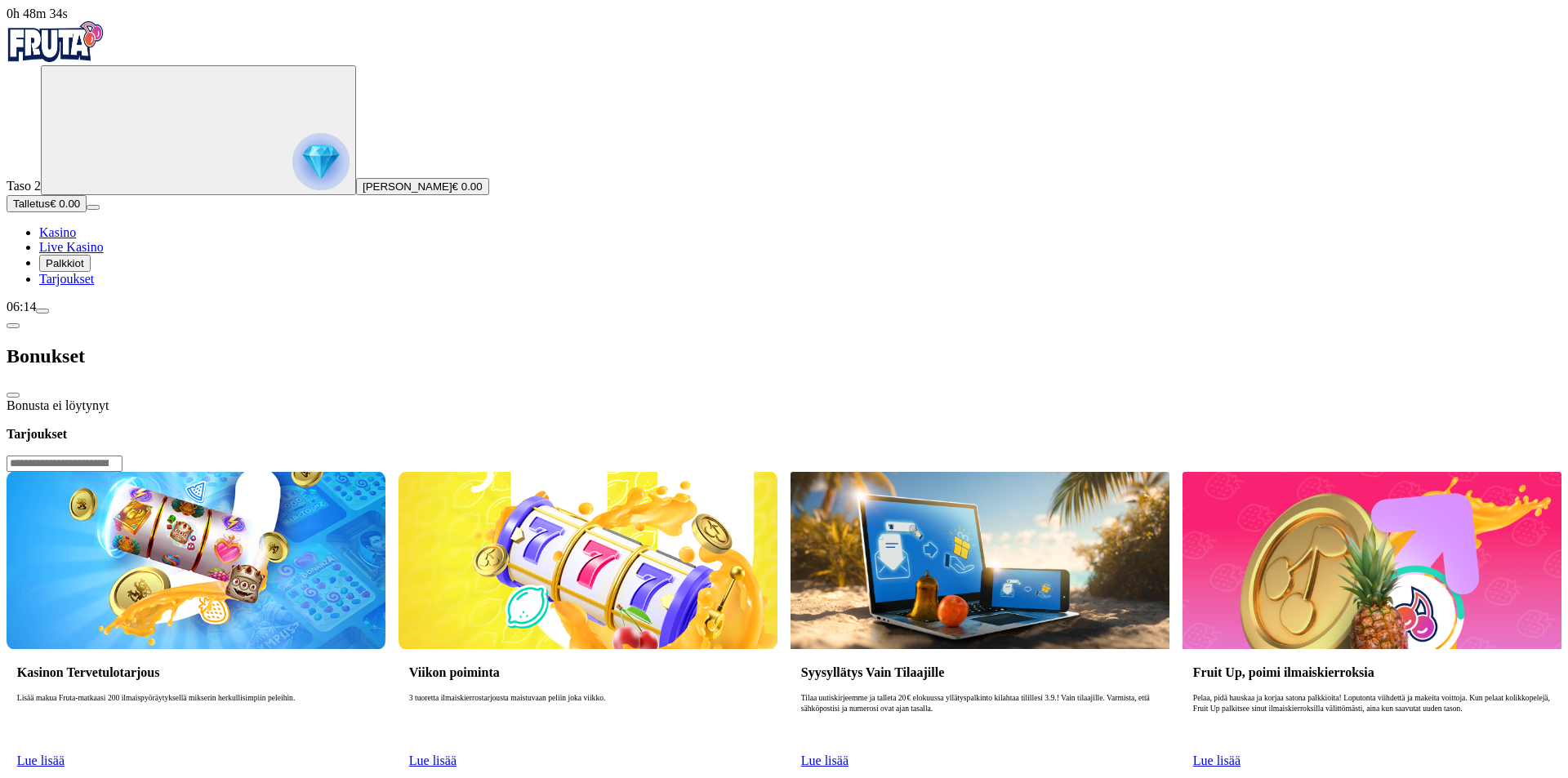
click at [13, 326] on span "chevron-left icon" at bounding box center [13, 326] width 0 height 0
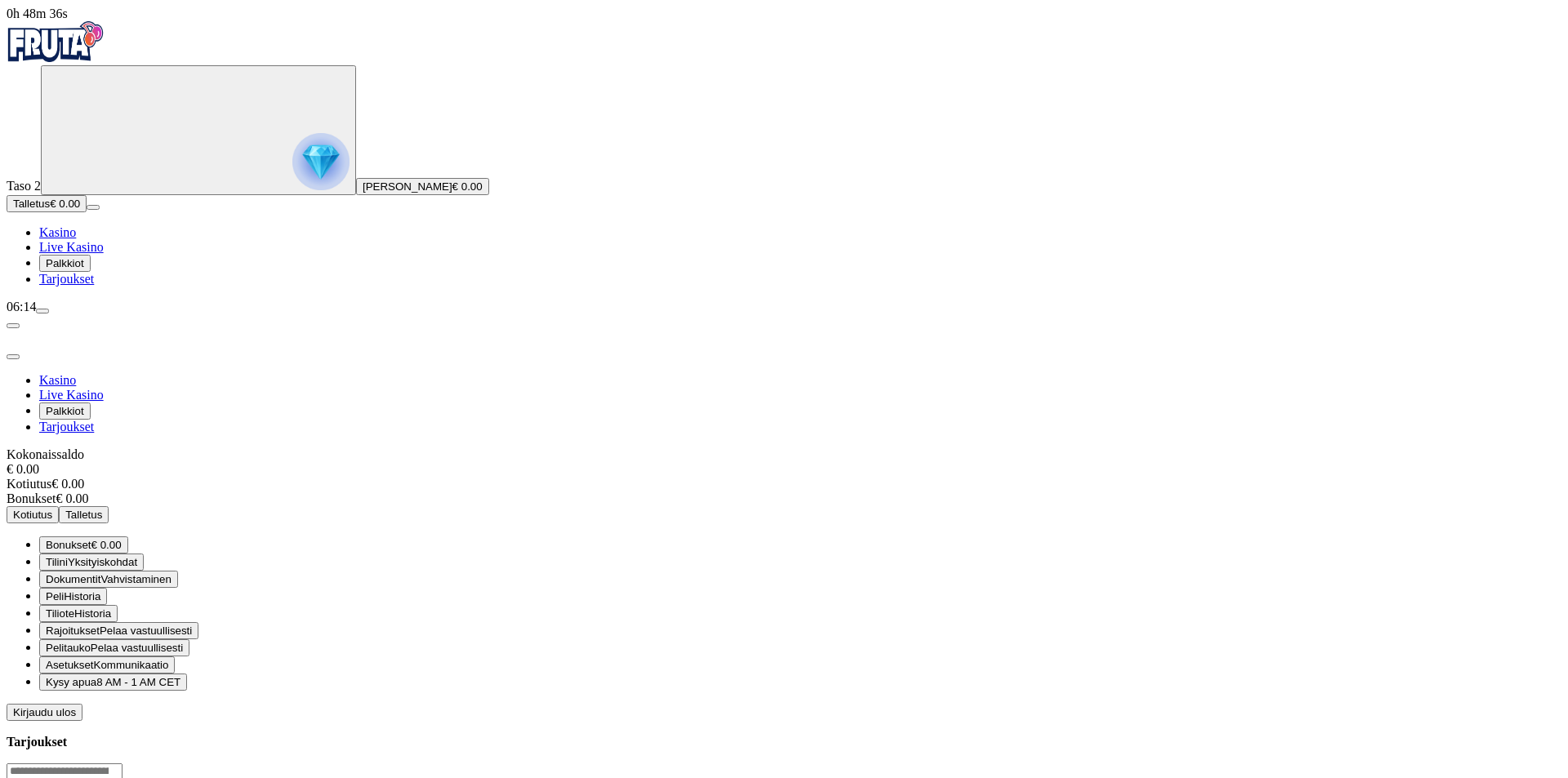
click at [111, 607] on span "Historia" at bounding box center [93, 613] width 37 height 13
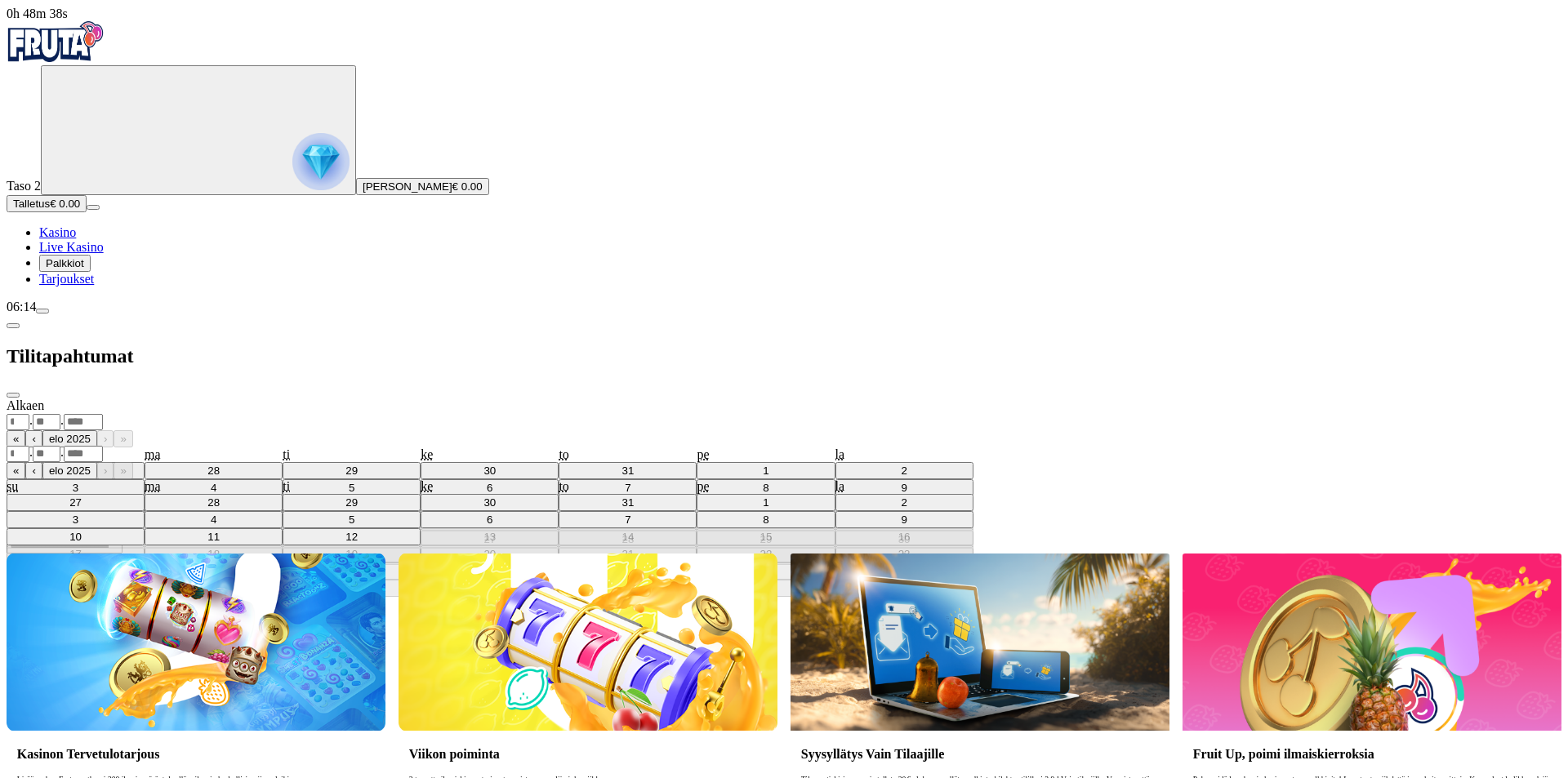
click at [7, 398] on span "calendar icon" at bounding box center [7, 405] width 0 height 14
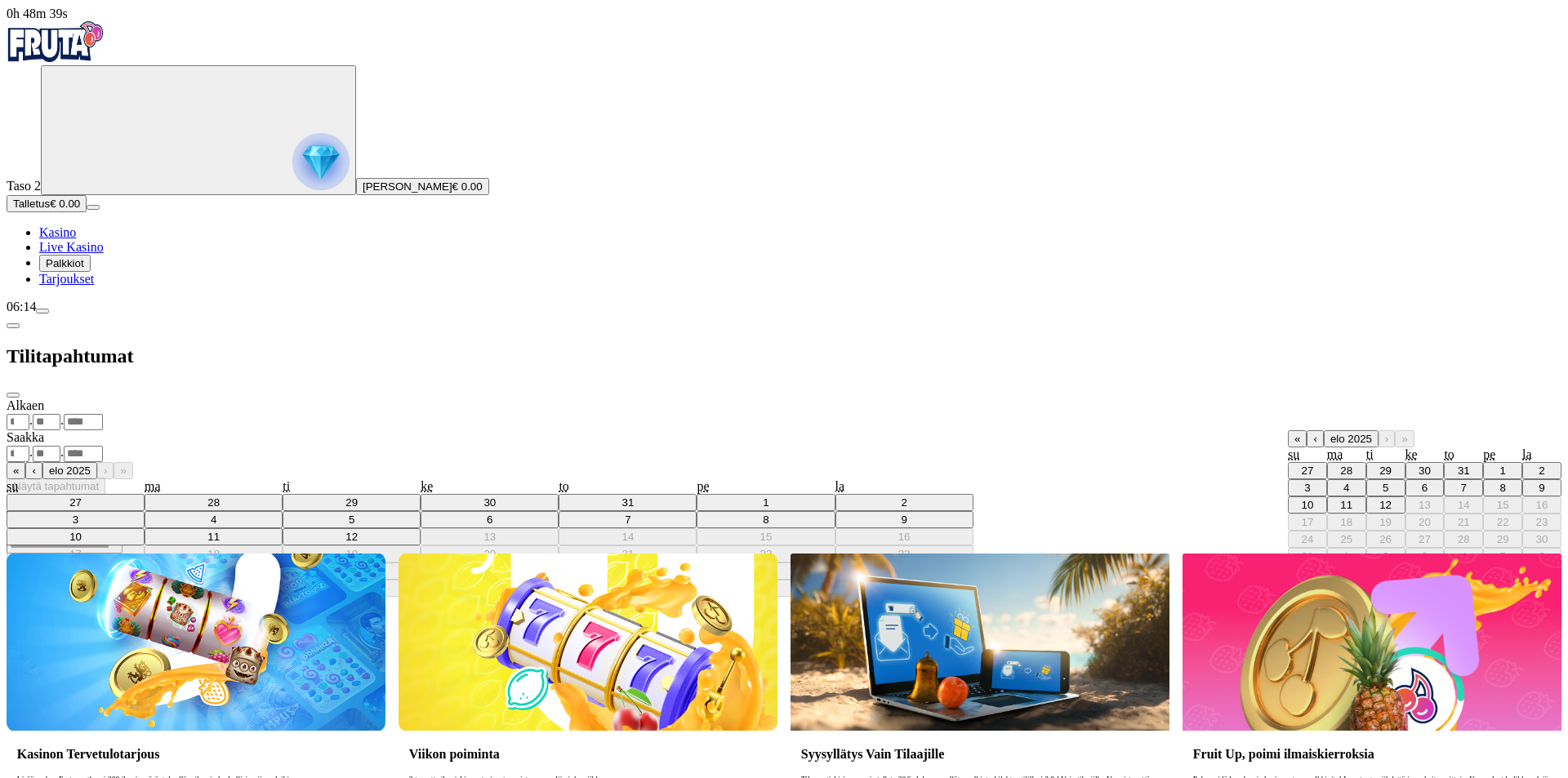
click at [1380, 499] on abbr "12" at bounding box center [1385, 505] width 13 height 13
type input "**"
type input "*"
type input "****"
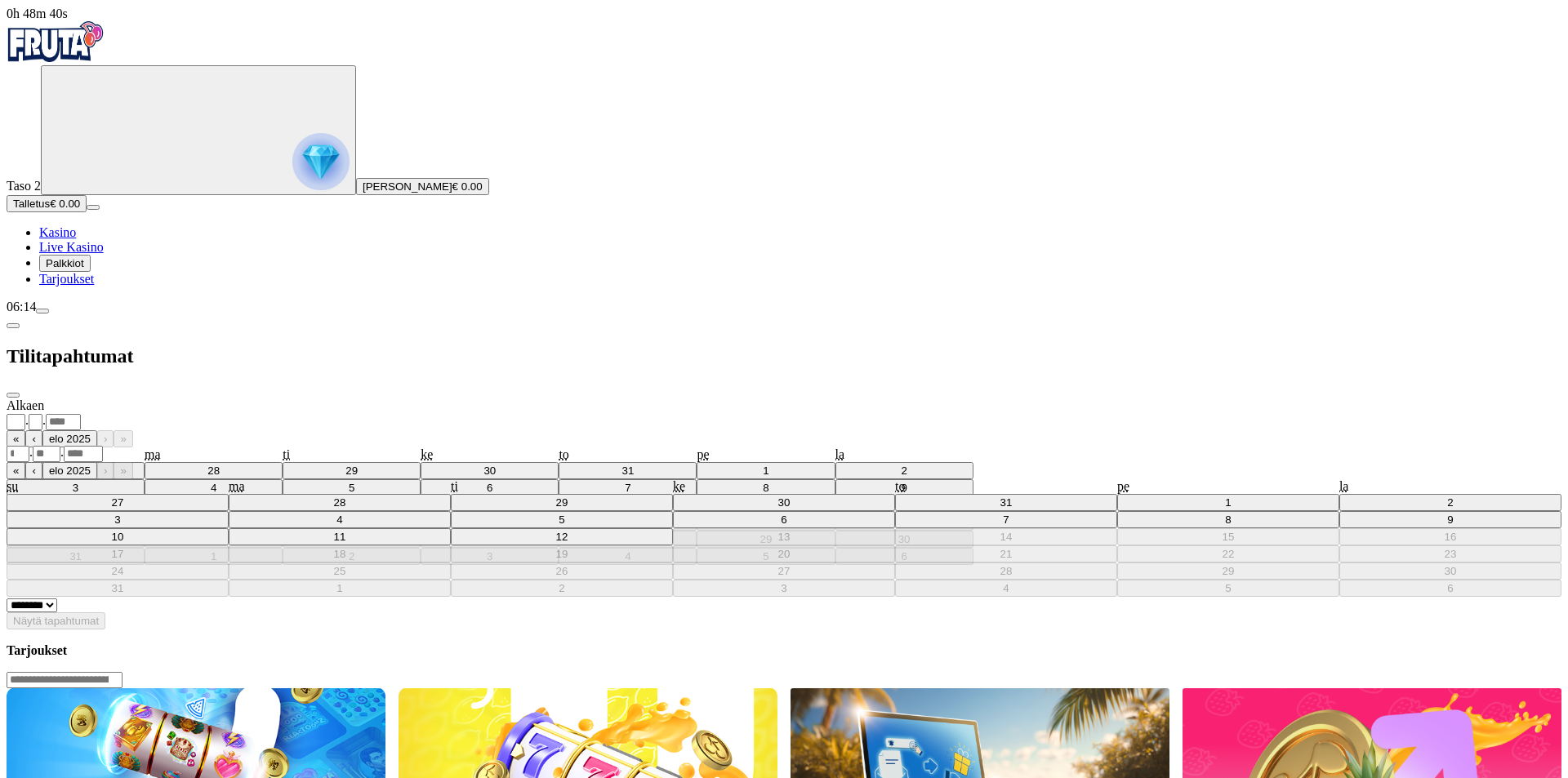
click at [202, 430] on div "Saakka . . « ‹ elo 2025 › » su ma ti ke to pe la 27 28 29 30 31 1 2 3 4 5 6 7 8…" at bounding box center [784, 513] width 1555 height 167
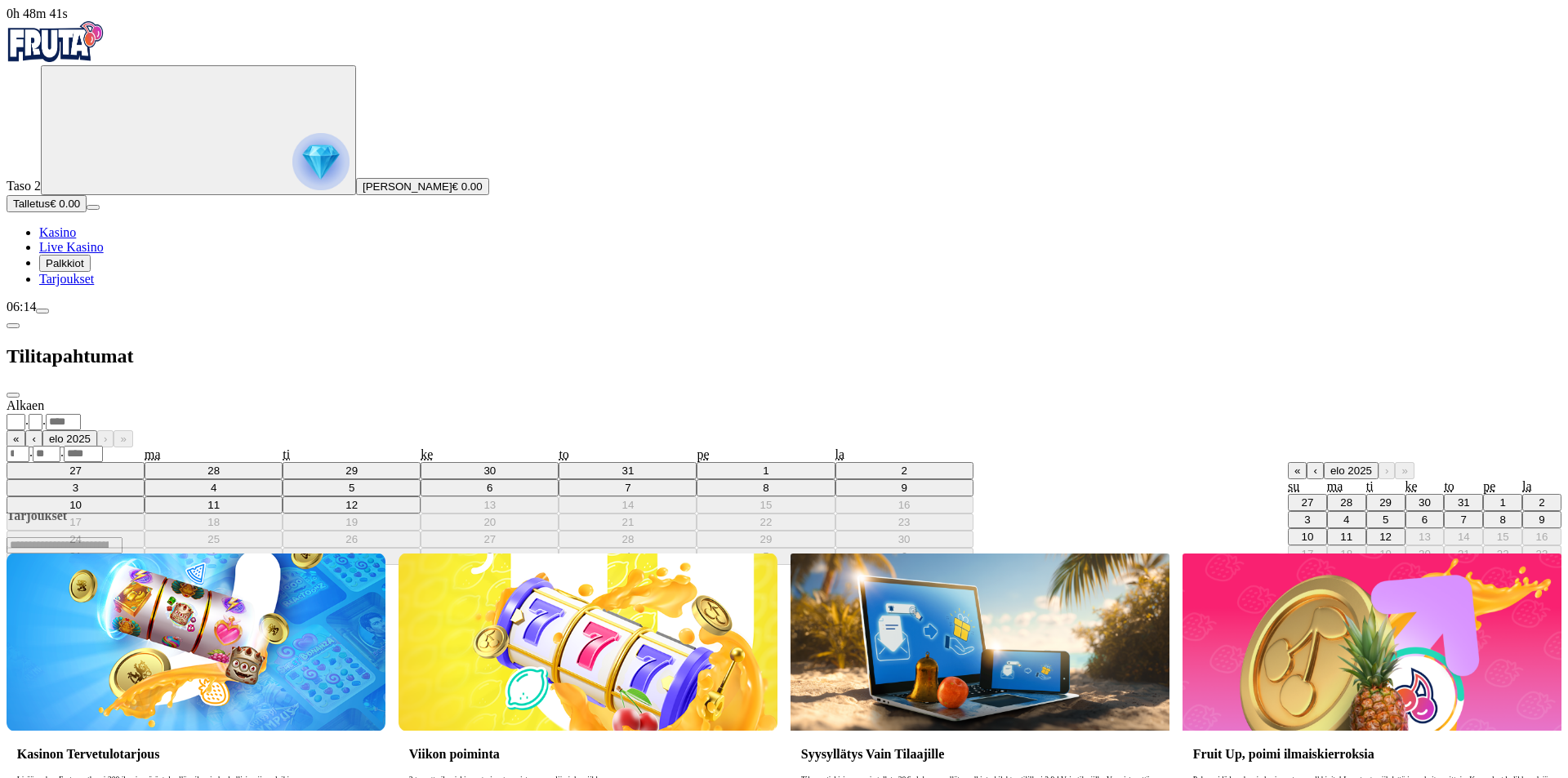
click at [1306, 462] on button "‹" at bounding box center [1314, 471] width 17 height 18
click at [1382, 497] on abbr "1" at bounding box center [1385, 503] width 6 height 13
type input "*"
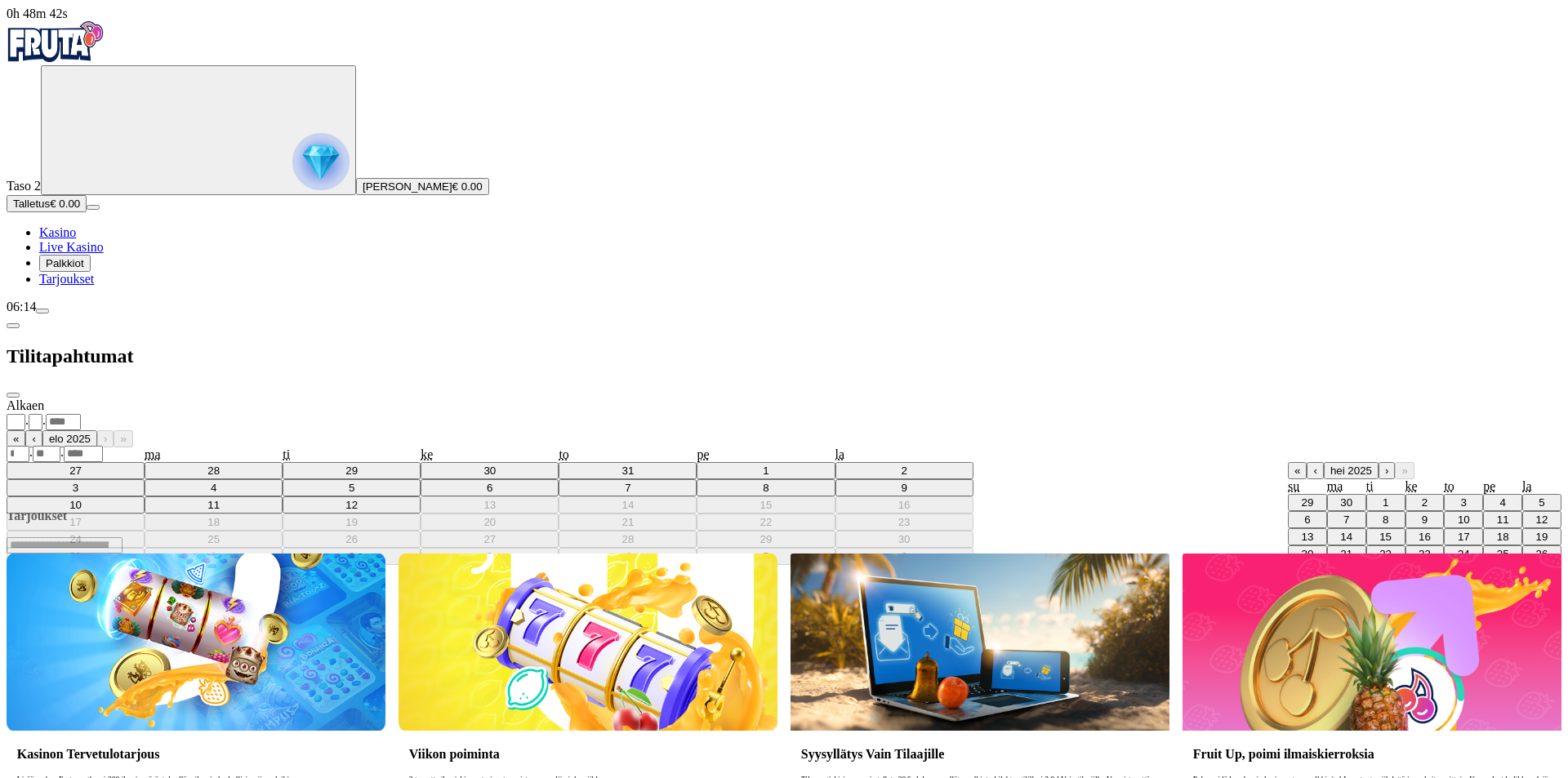
type input "*"
type input "****"
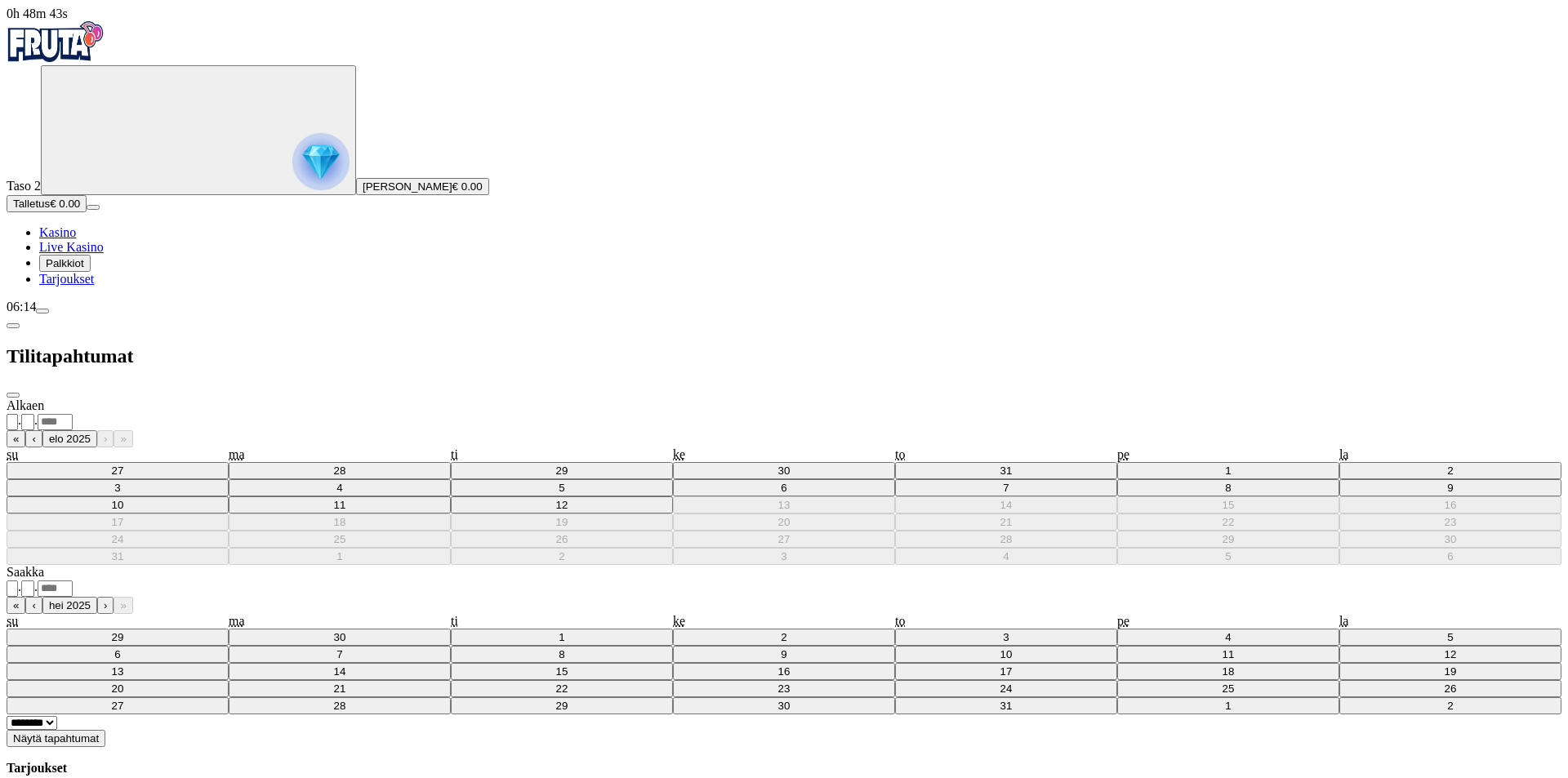
click at [99, 732] on span "Näytä tapahtumat" at bounding box center [56, 738] width 86 height 13
click at [219, 314] on div "Tilitapahtumat" at bounding box center [784, 356] width 1555 height 84
click at [20, 323] on button "button" at bounding box center [13, 325] width 13 height 5
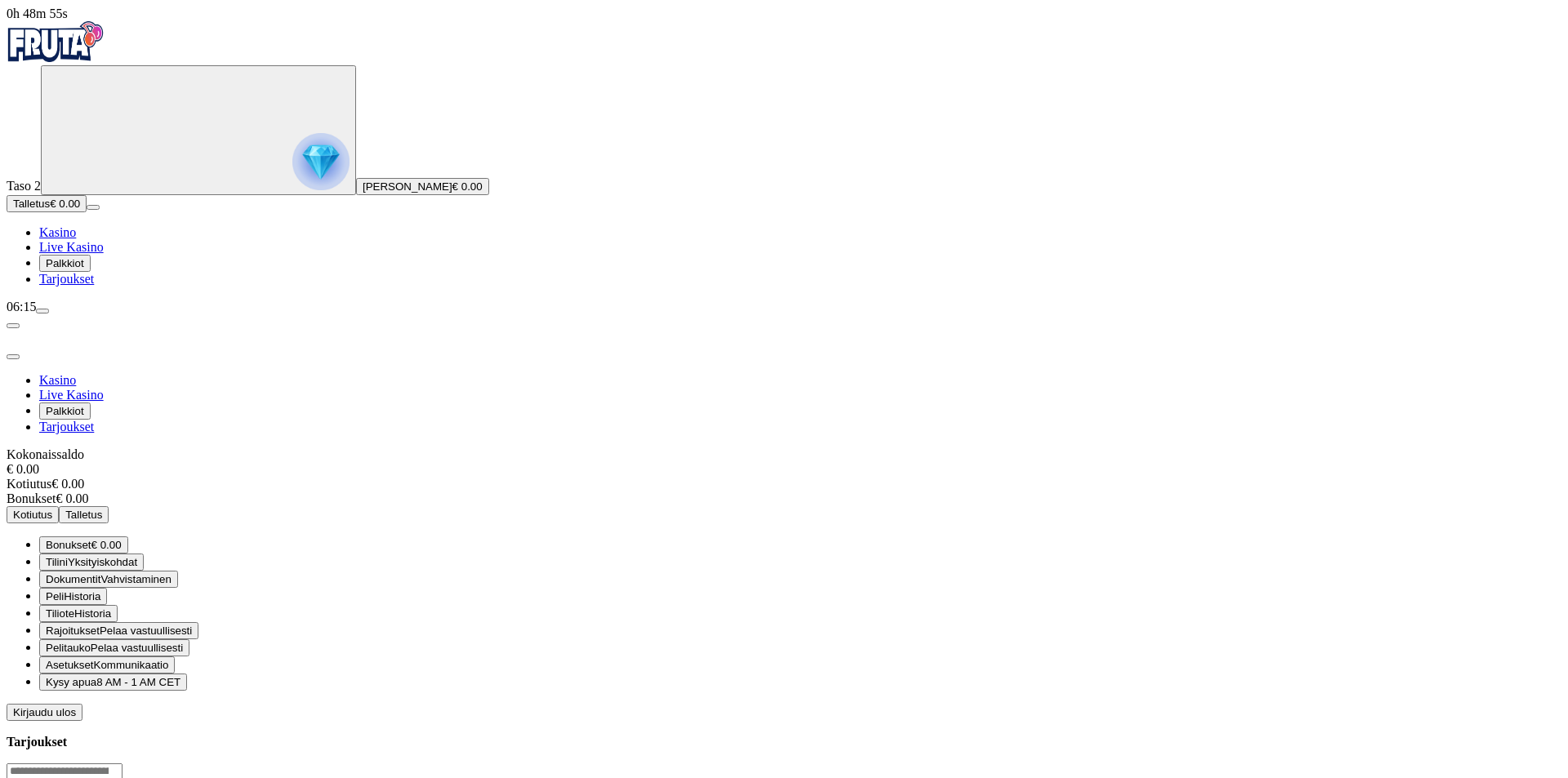
click at [94, 659] on span "Asetukset" at bounding box center [69, 665] width 48 height 13
